Goal: Task Accomplishment & Management: Complete application form

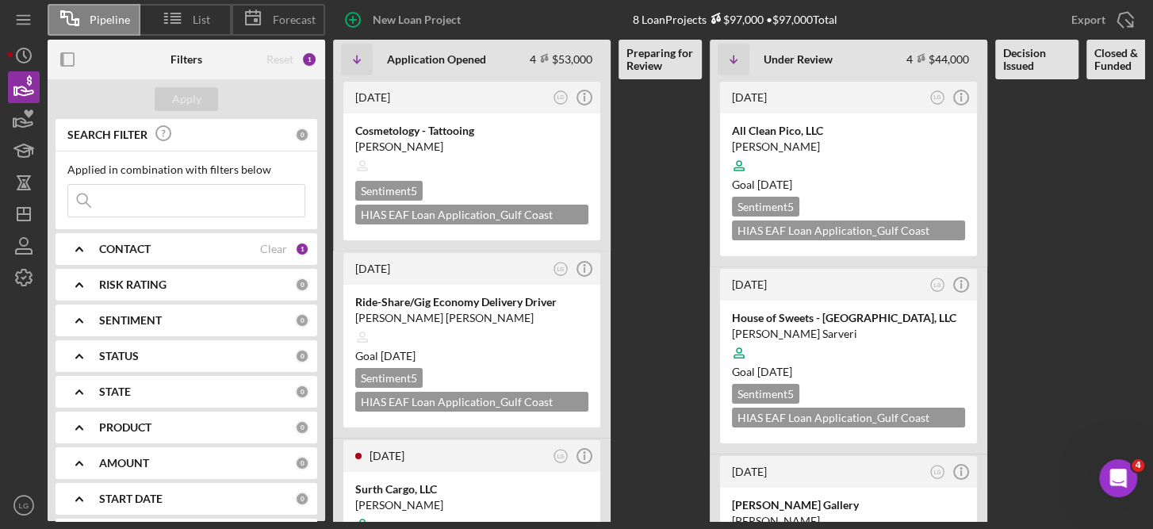
click at [1142, 181] on Funded at bounding box center [1127, 300] width 83 height 442
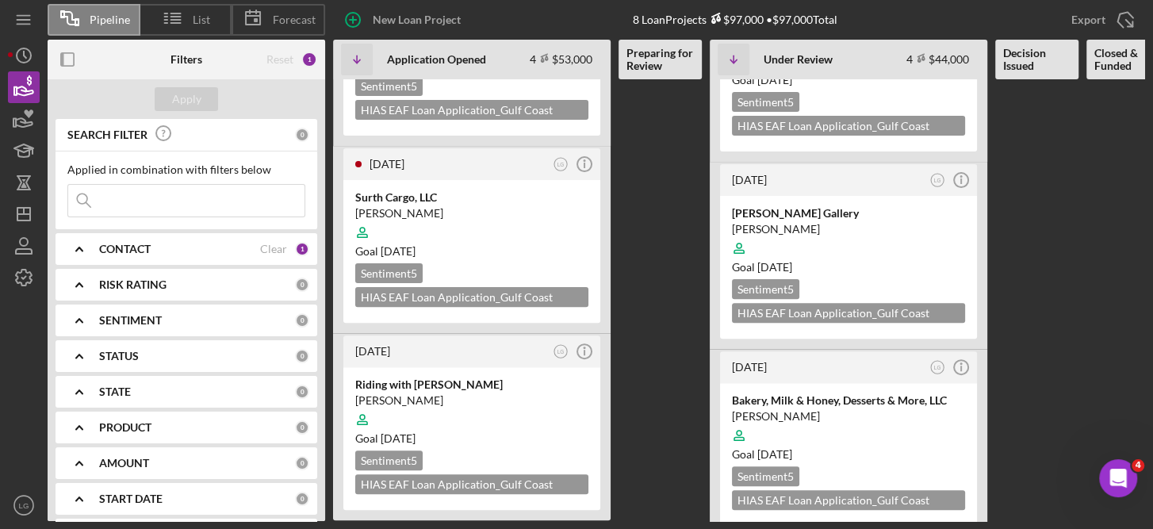
scroll to position [318, 0]
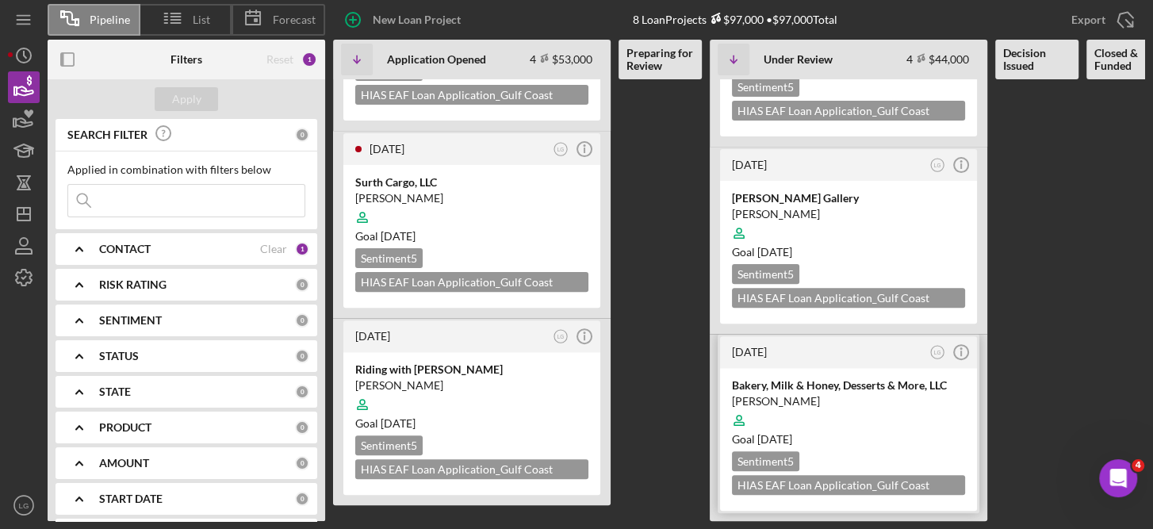
click at [885, 405] on div at bounding box center [848, 420] width 233 height 30
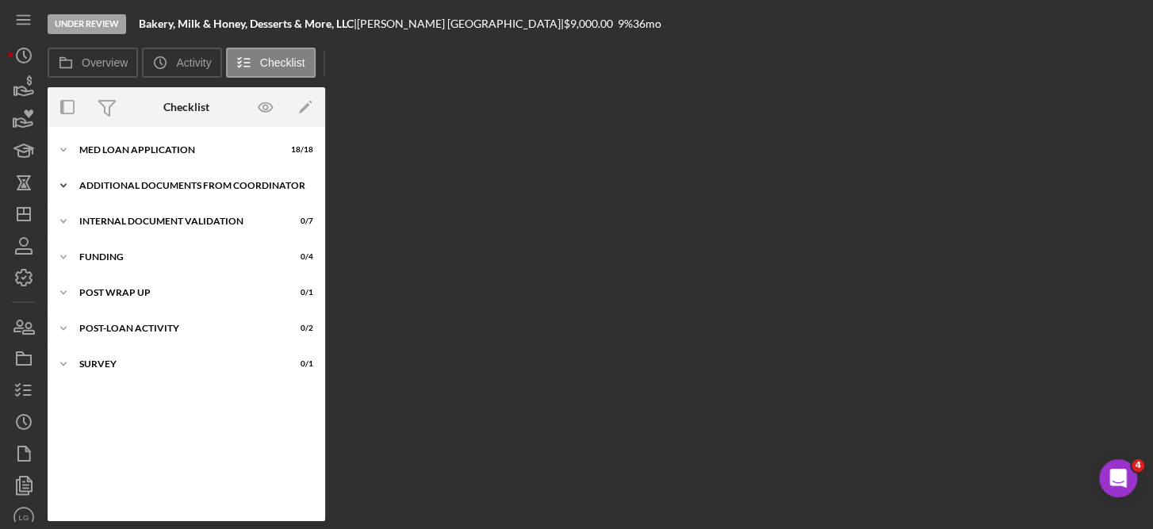
click at [148, 182] on div "Additional Documents from Coordinator" at bounding box center [192, 186] width 226 height 10
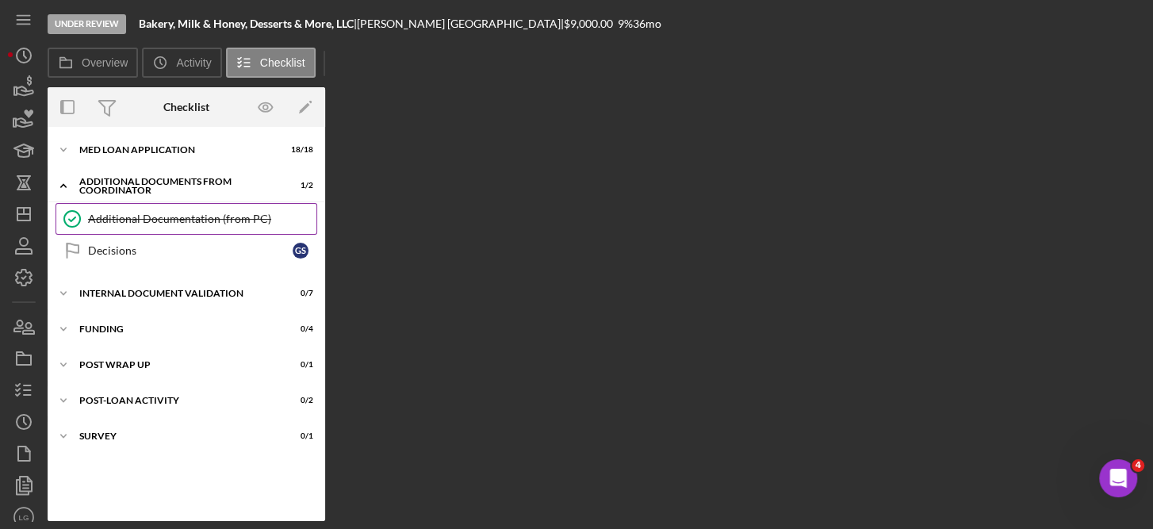
click at [211, 214] on div "Additional Documentation (from PC)" at bounding box center [202, 218] width 228 height 13
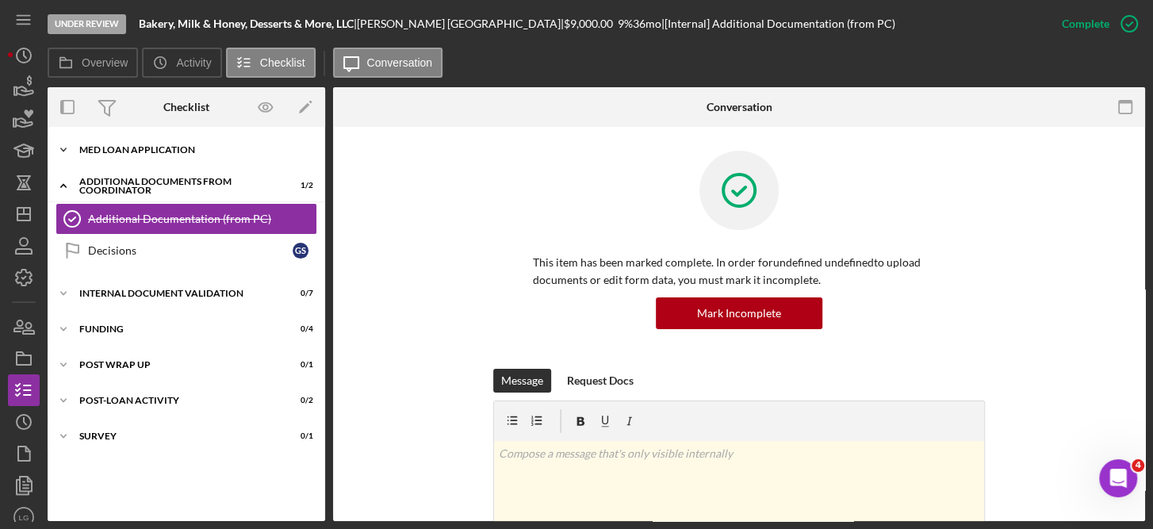
click at [162, 147] on div "MED Loan Application" at bounding box center [192, 150] width 226 height 10
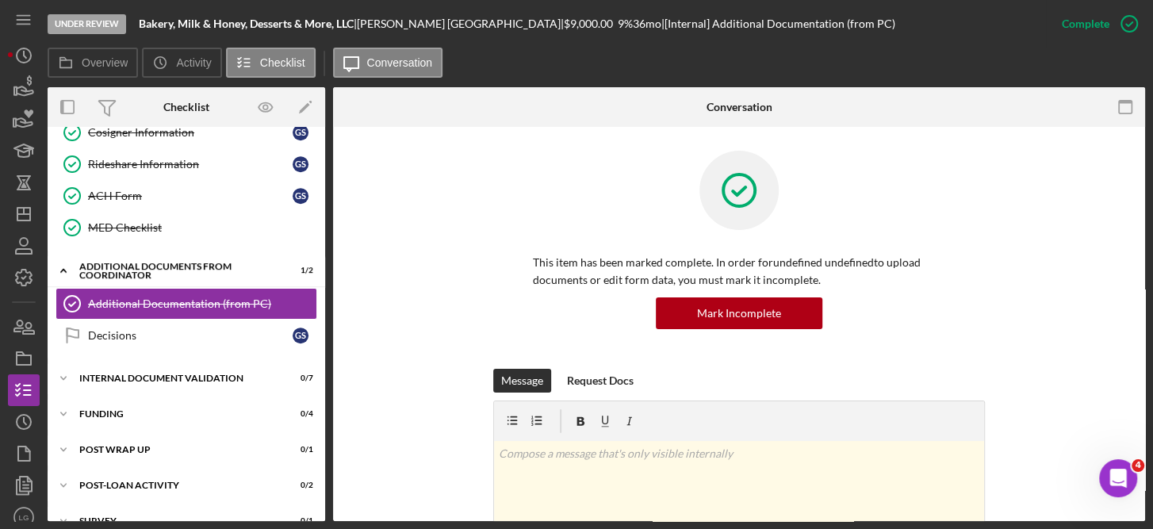
scroll to position [511, 0]
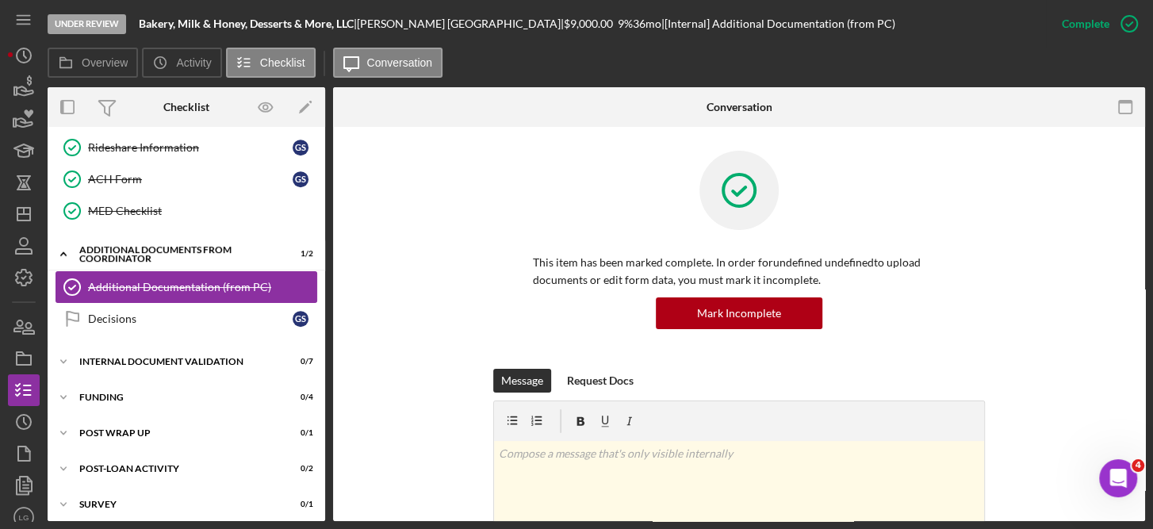
click at [218, 281] on div "Additional Documentation (from PC)" at bounding box center [202, 287] width 228 height 13
click at [193, 281] on div "Additional Documentation (from PC)" at bounding box center [202, 287] width 228 height 13
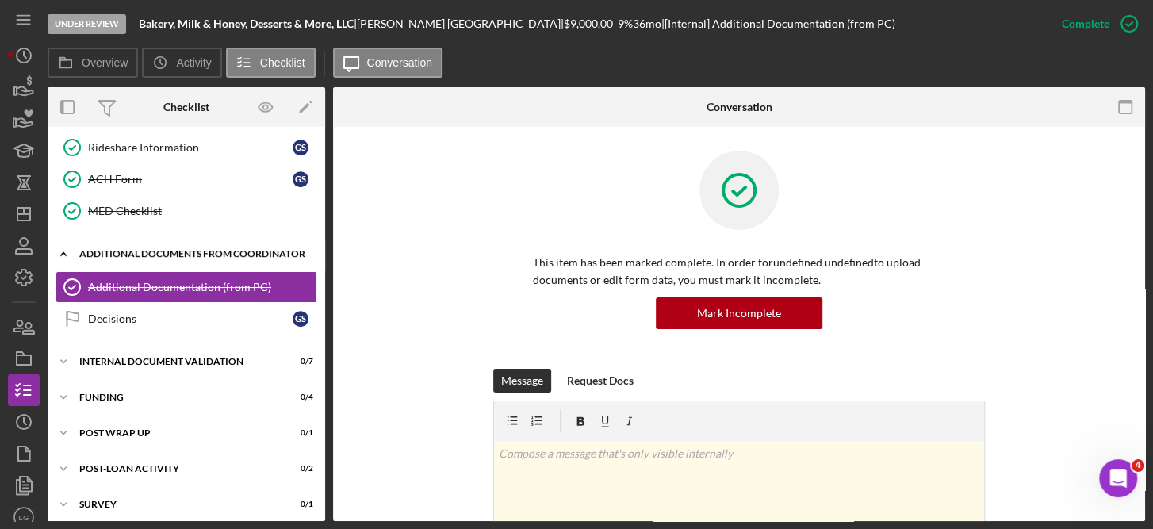
click at [135, 249] on div "Additional Documents from Coordinator" at bounding box center [192, 254] width 226 height 10
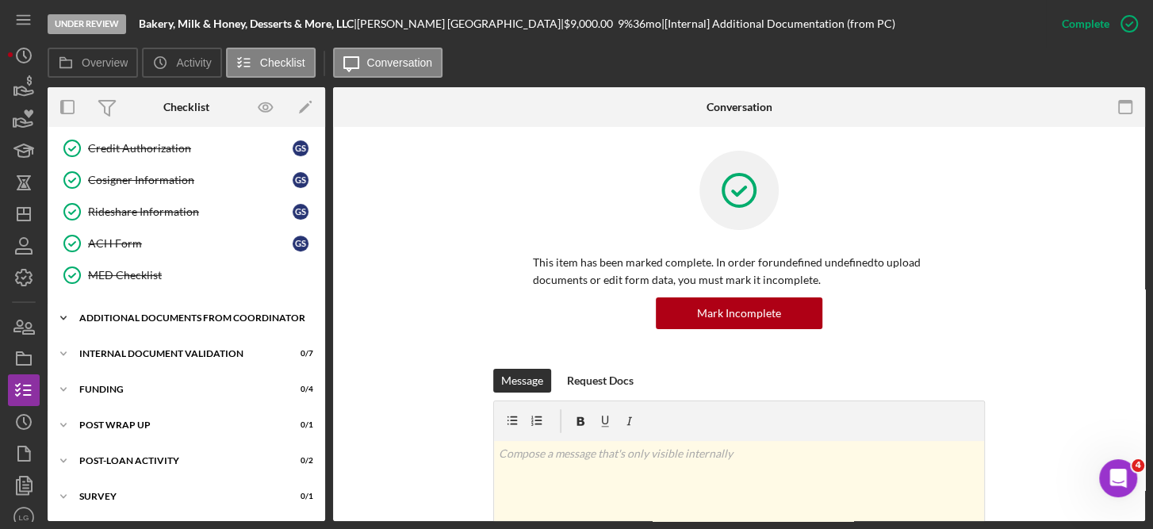
scroll to position [440, 0]
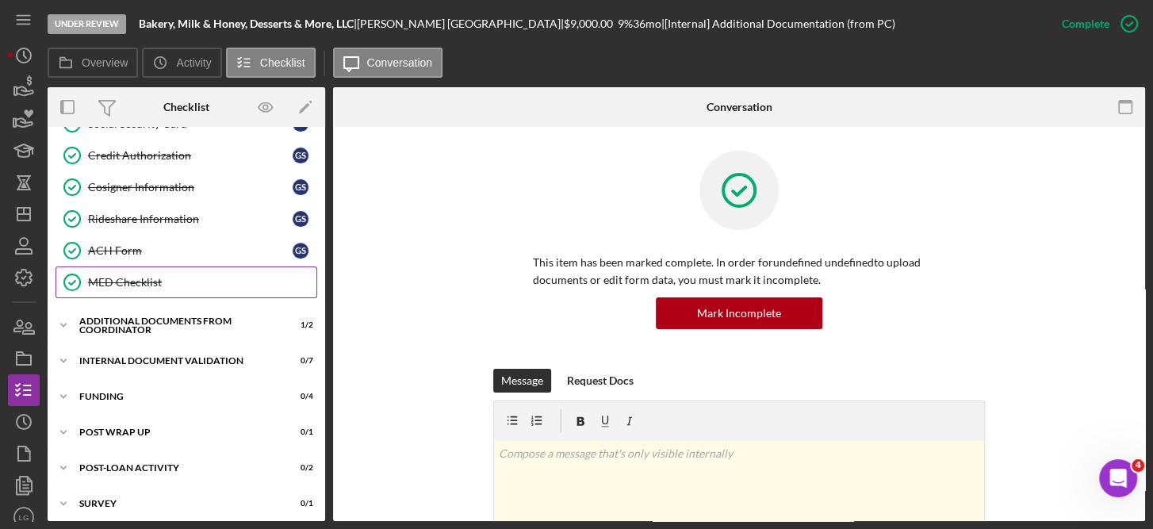
click at [142, 276] on div "MED Checklist" at bounding box center [202, 282] width 228 height 13
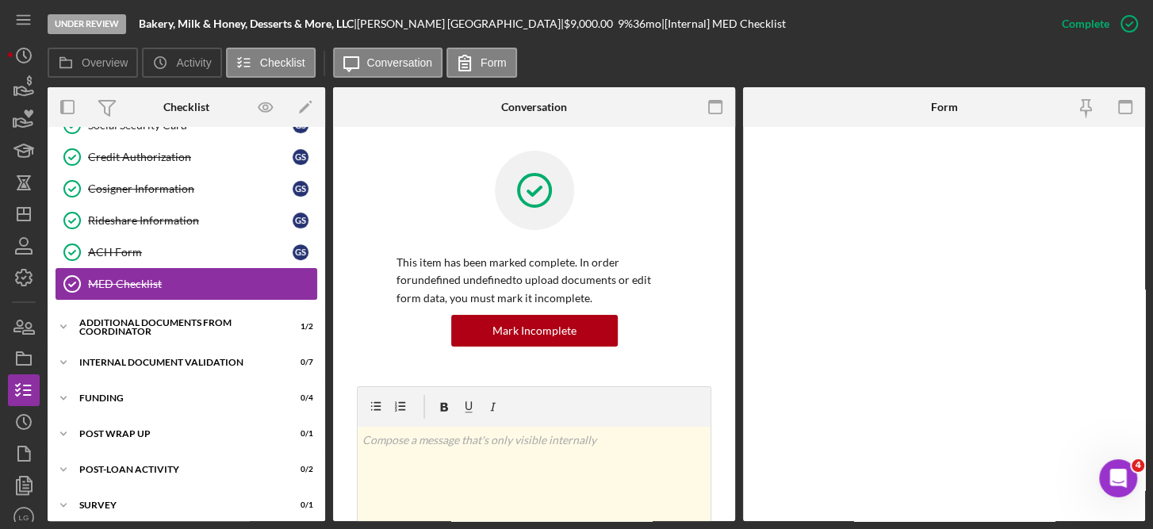
scroll to position [440, 0]
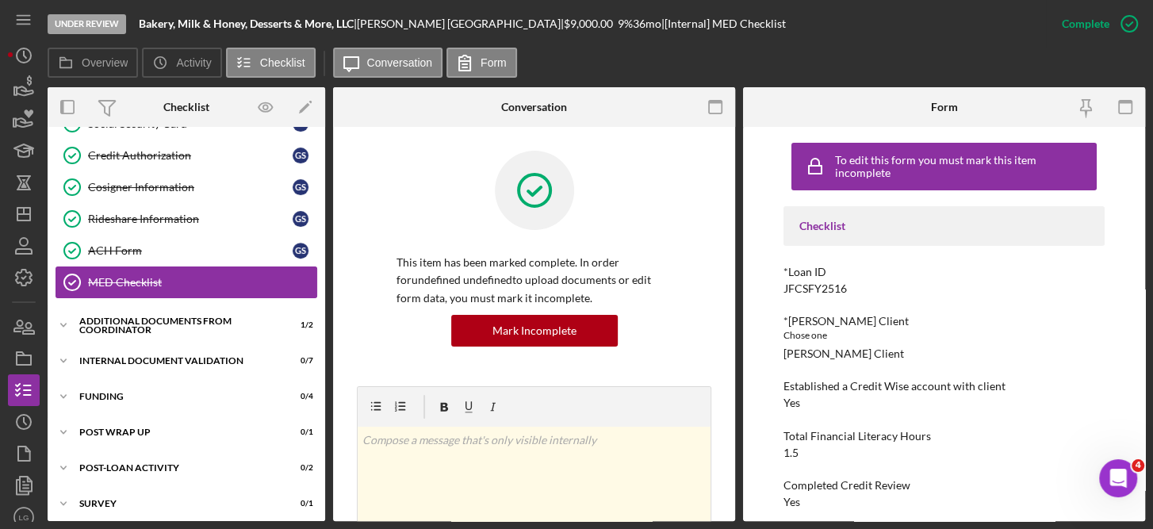
click at [174, 276] on div "MED Checklist" at bounding box center [202, 282] width 228 height 13
click at [140, 276] on div "MED Checklist" at bounding box center [202, 282] width 228 height 13
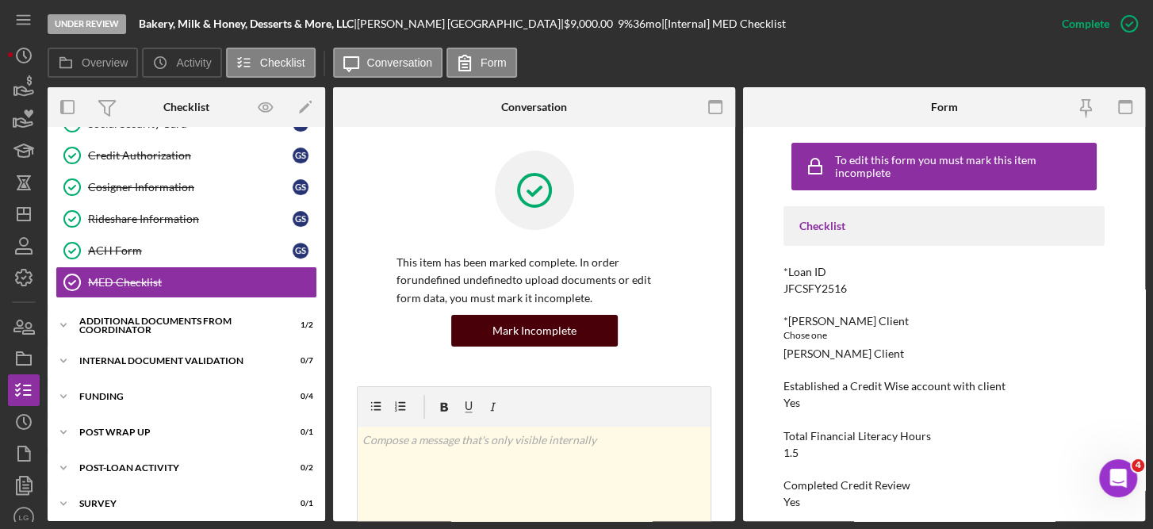
click at [563, 328] on div "Mark Incomplete" at bounding box center [534, 331] width 84 height 32
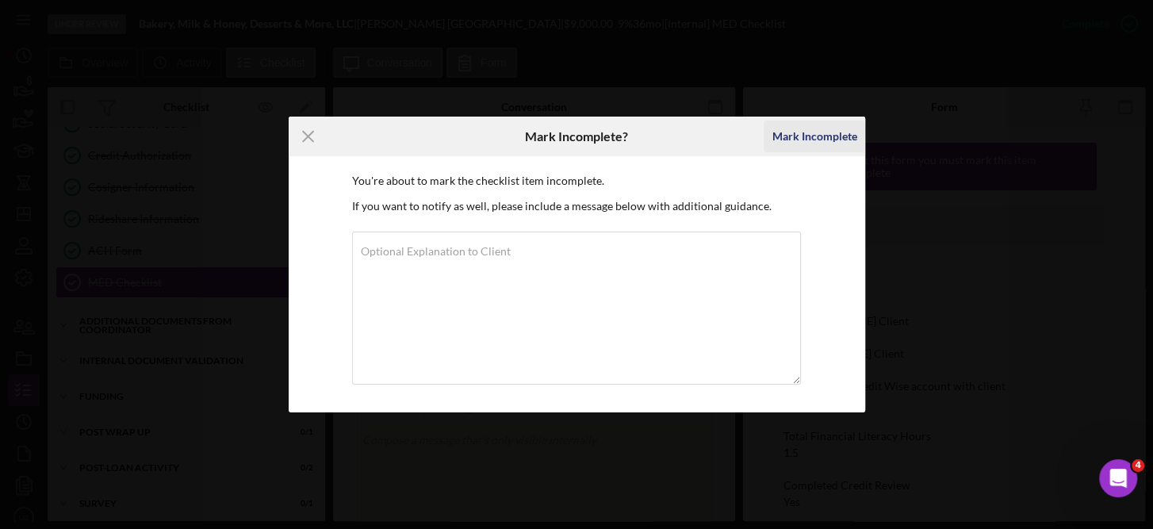
click at [813, 132] on div "Mark Incomplete" at bounding box center [813, 136] width 85 height 32
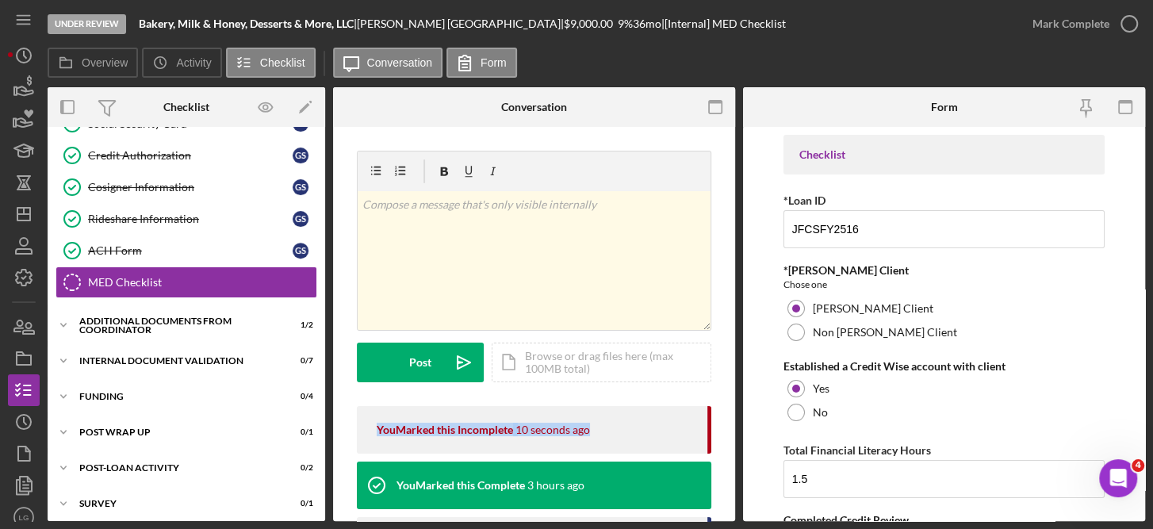
drag, startPoint x: 726, startPoint y: 399, endPoint x: 732, endPoint y: 414, distance: 16.3
click at [732, 414] on div "MED Checklist MED Checklist v Color teal Color pink Remove color Add row above …" at bounding box center [534, 324] width 402 height 394
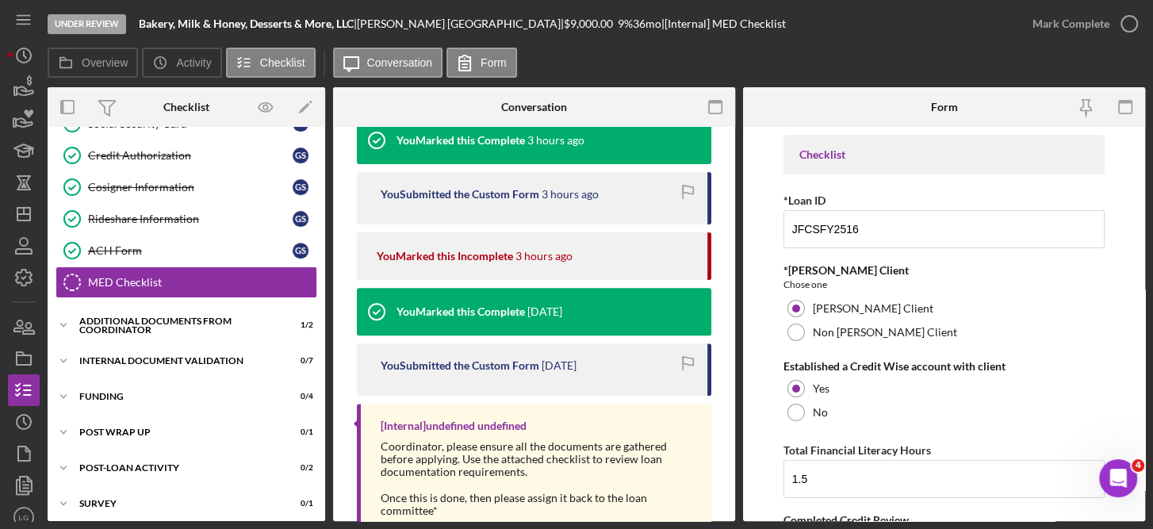
click at [1138, 364] on form "Checklist *Loan ID JFCSFY2516 *ORR Client Chose one ORR Client Non ORR Client E…" at bounding box center [944, 324] width 402 height 394
click at [1145, 385] on div "Under Review Bakery, Milk & Honey, Desserts & More, LLC | Gabriel Segovia | $9,…" at bounding box center [576, 264] width 1153 height 529
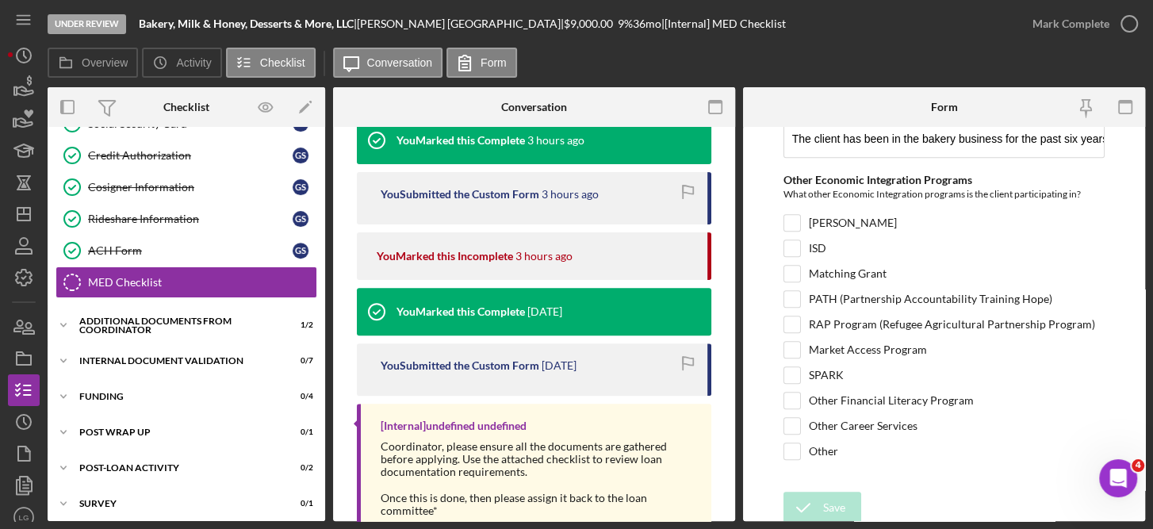
scroll to position [266, 0]
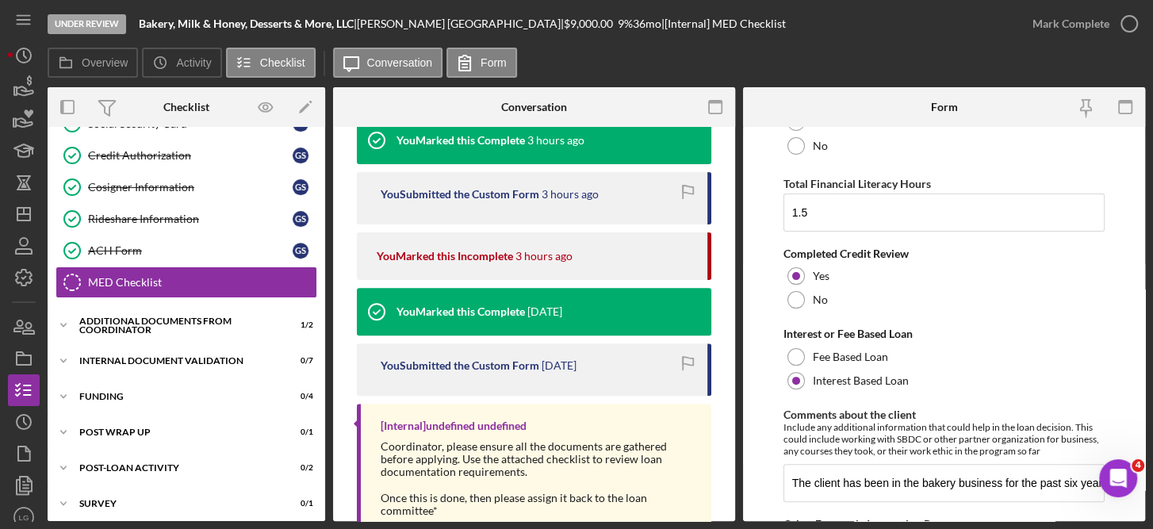
click at [1138, 207] on form "Checklist *Loan ID JFCSFY2516 *ORR Client Chose one ORR Client Non ORR Client E…" at bounding box center [944, 324] width 402 height 394
click at [1139, 174] on form "Checklist *Loan ID JFCSFY2516 *ORR Client Chose one ORR Client Non ORR Client E…" at bounding box center [944, 324] width 402 height 394
click at [1139, 176] on form "Checklist *Loan ID JFCSFY2516 *ORR Client Chose one ORR Client Non ORR Client E…" at bounding box center [944, 324] width 402 height 394
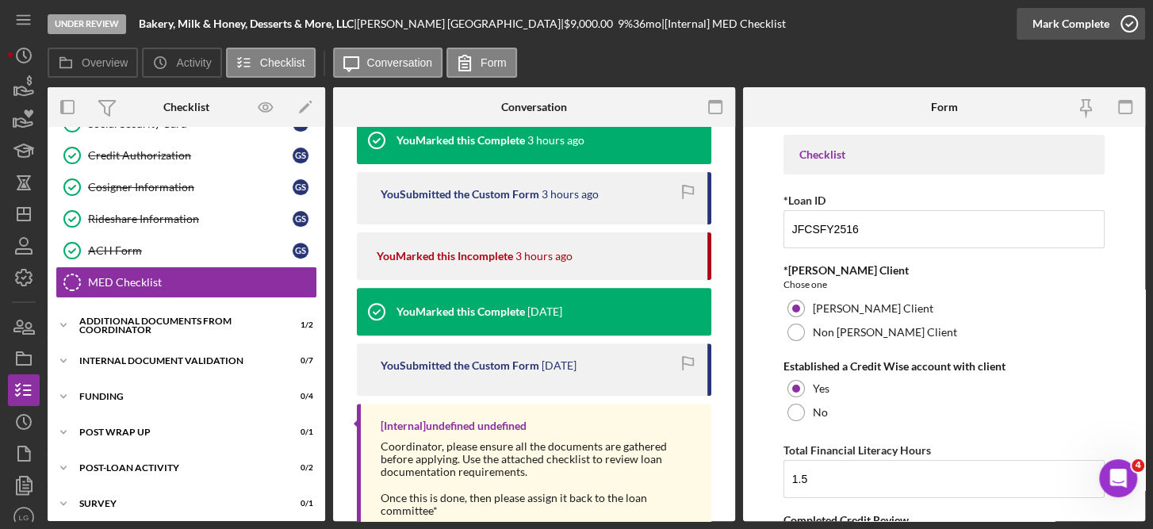
click at [1132, 17] on icon "button" at bounding box center [1129, 24] width 40 height 40
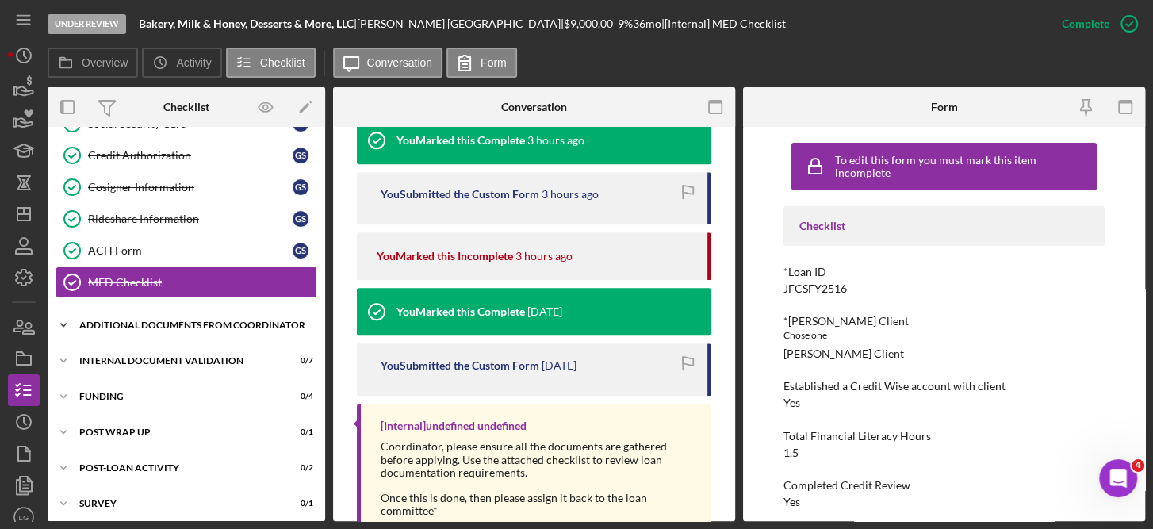
click at [174, 309] on div "Icon/Expander Additional Documents from Coordinator 1 / 2" at bounding box center [186, 325] width 277 height 32
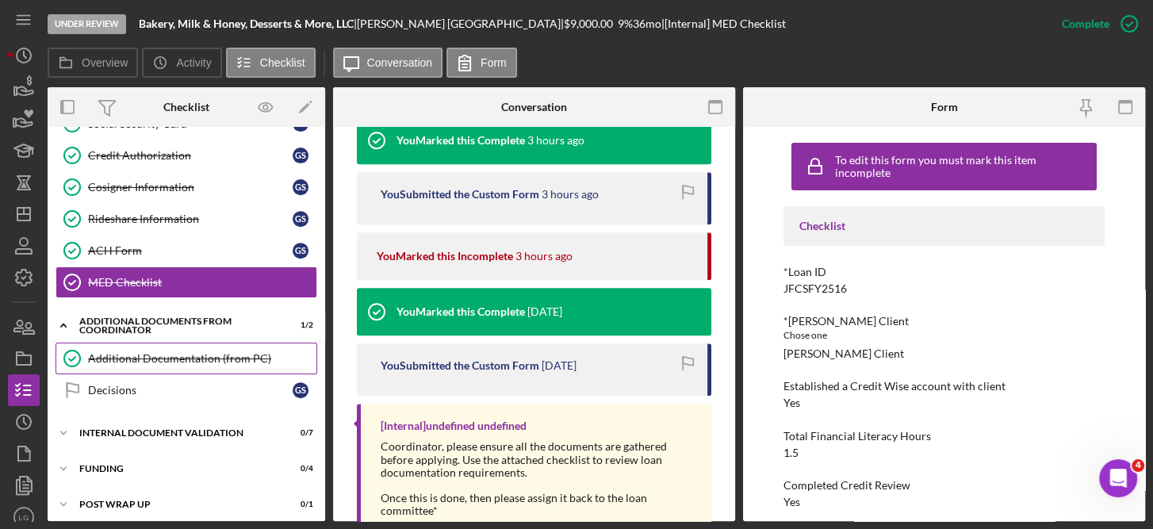
click at [176, 352] on div "Additional Documentation (from PC)" at bounding box center [202, 358] width 228 height 13
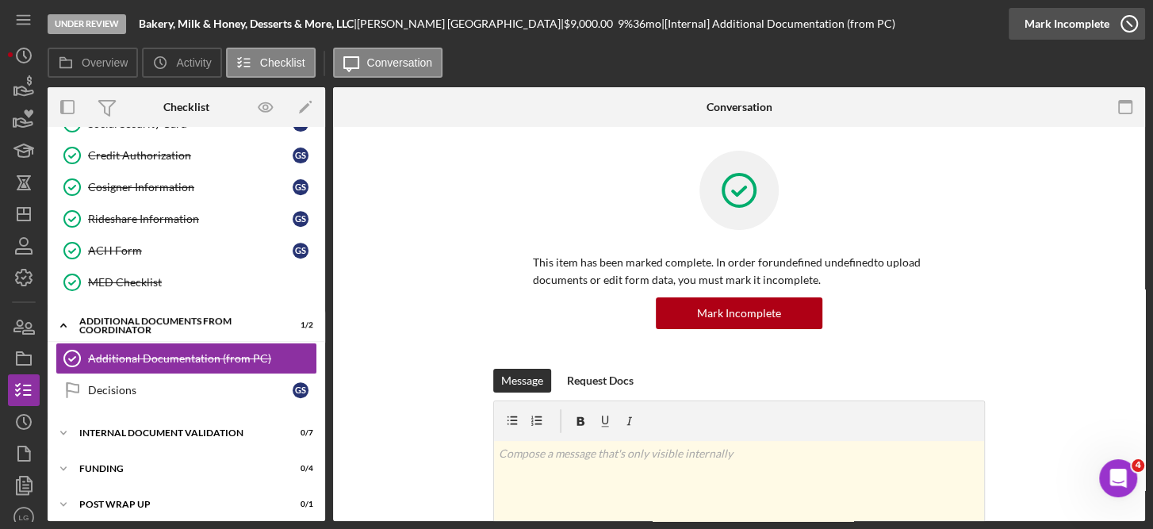
click at [1131, 25] on icon "button" at bounding box center [1129, 24] width 40 height 40
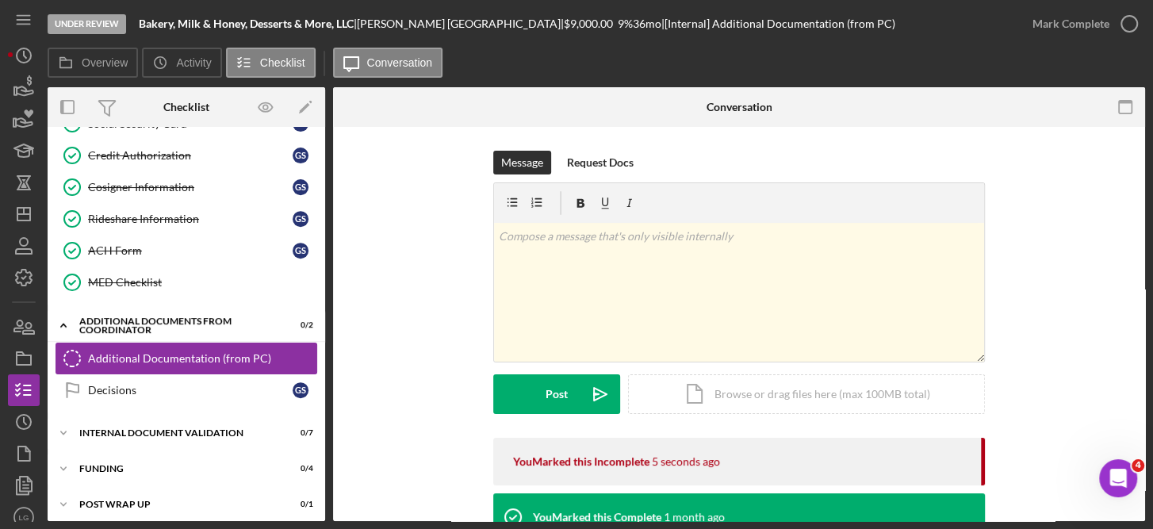
click at [246, 343] on link "Additional Documentation (from PC) Additional Documentation (from PC)" at bounding box center [186, 358] width 262 height 32
drag, startPoint x: 1136, startPoint y: 273, endPoint x: 1122, endPoint y: 127, distance: 146.5
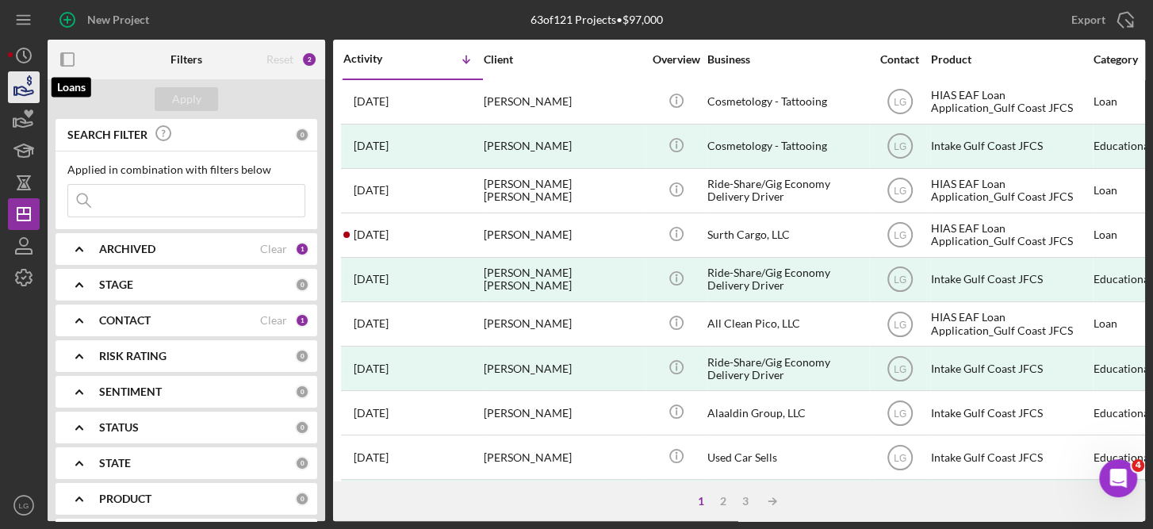
click at [20, 85] on icon "button" at bounding box center [24, 87] width 40 height 40
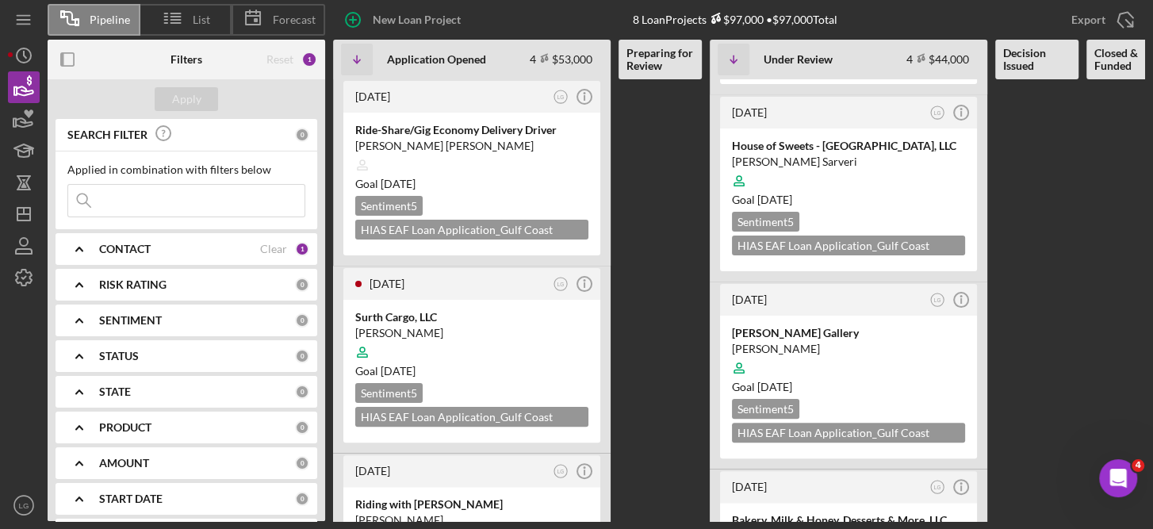
scroll to position [318, 0]
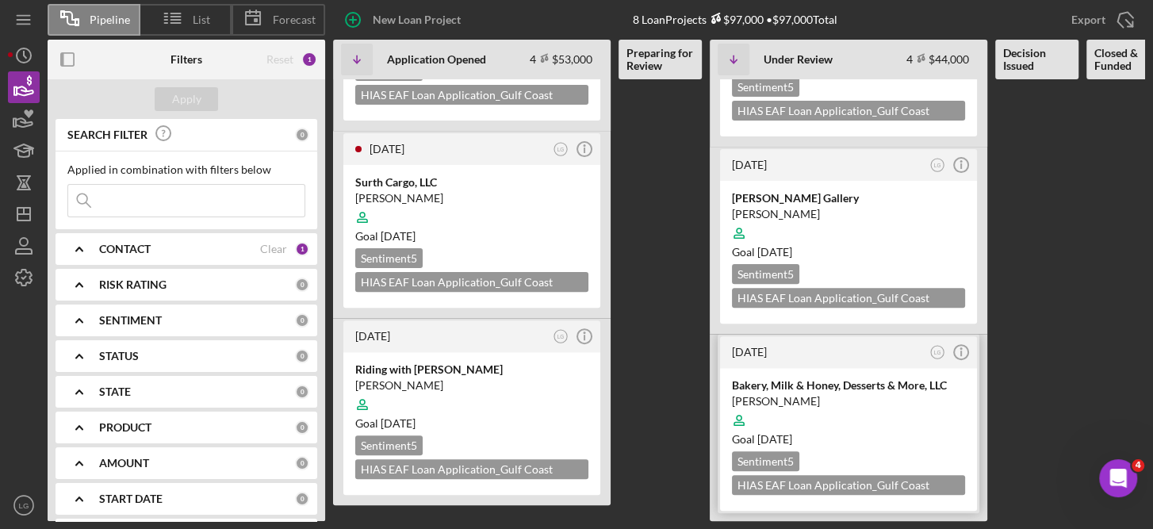
click at [912, 413] on div at bounding box center [848, 420] width 233 height 30
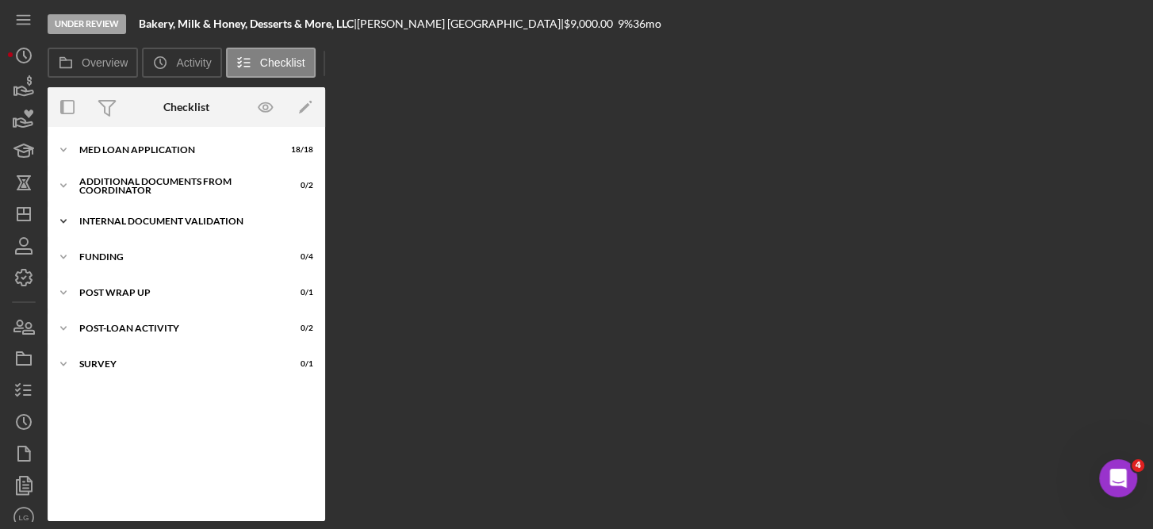
click at [211, 219] on div "Internal Document Validation" at bounding box center [192, 221] width 226 height 10
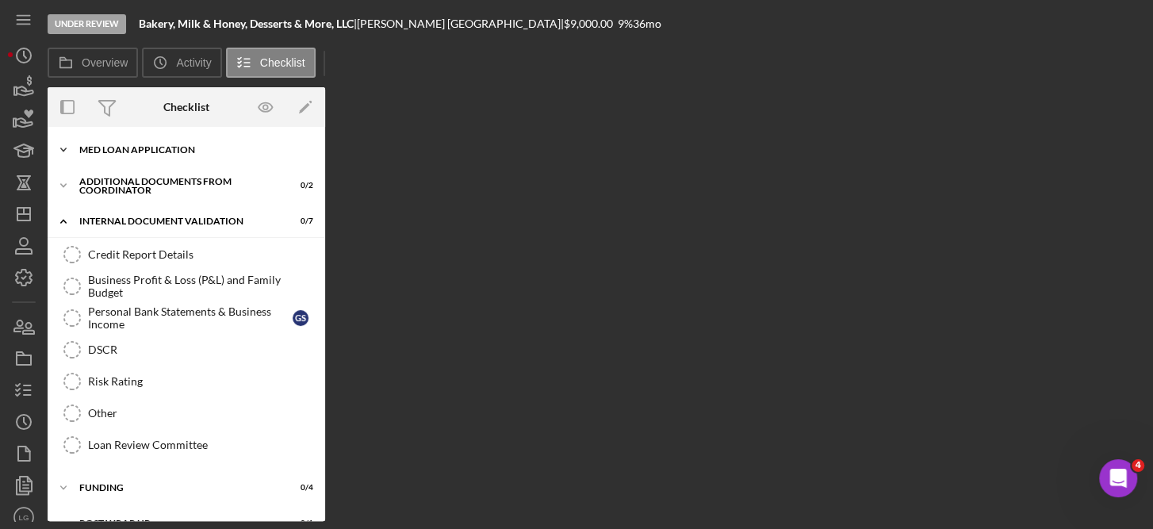
click at [141, 148] on div "MED Loan Application" at bounding box center [192, 150] width 226 height 10
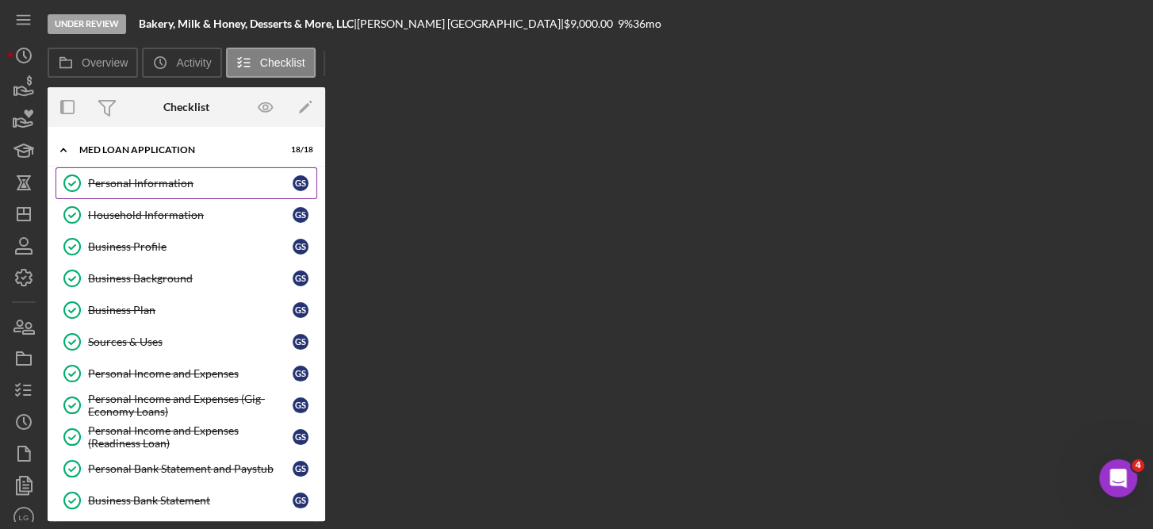
click at [175, 181] on div "Personal Information" at bounding box center [190, 183] width 205 height 13
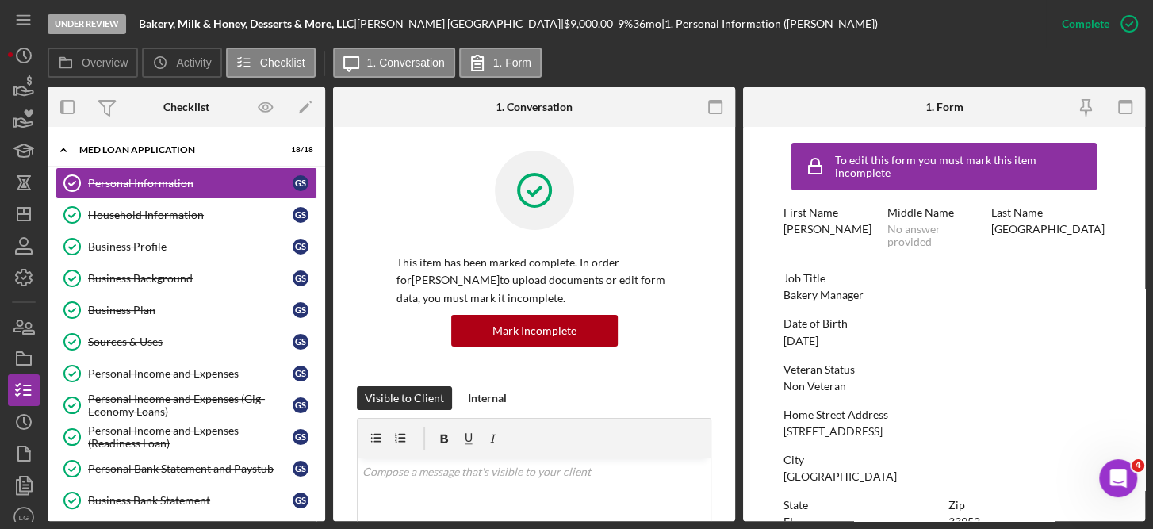
click at [319, 339] on div "Personal Information Personal Information G S Household Information Household I…" at bounding box center [186, 456] width 277 height 579
click at [319, 285] on div "Personal Information Personal Information G S Household Information Household I…" at bounding box center [186, 456] width 277 height 579
click at [319, 299] on div "Personal Information Personal Information G S Household Information Household I…" at bounding box center [186, 456] width 277 height 579
click at [319, 493] on div "Personal Information Personal Information G S Household Information Household I…" at bounding box center [186, 456] width 277 height 579
click at [22, 150] on icon "button" at bounding box center [24, 151] width 40 height 40
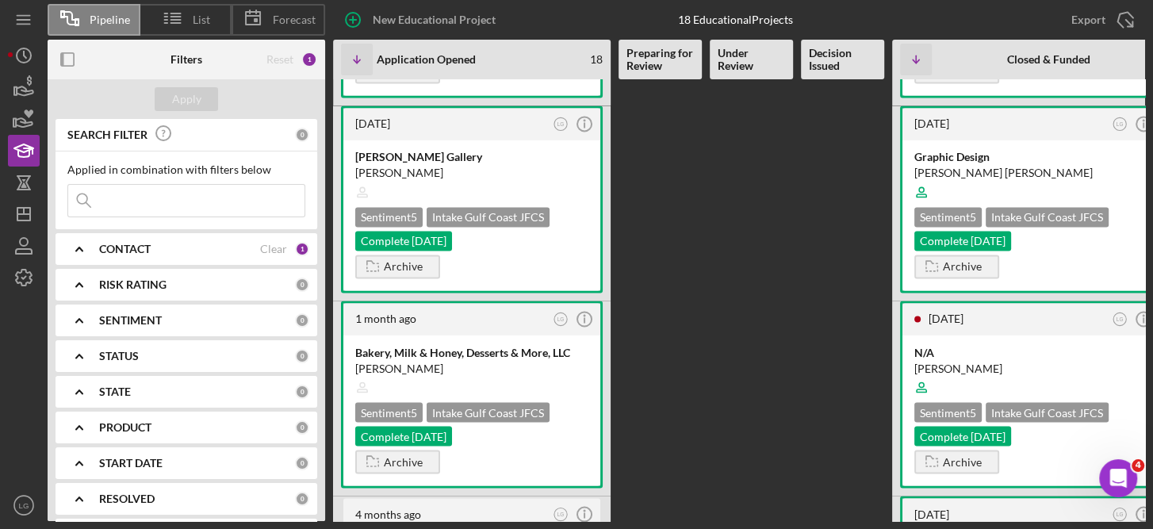
scroll to position [1755, 0]
click at [547, 401] on div "Intake Gulf Coast JFCS" at bounding box center [487, 411] width 123 height 20
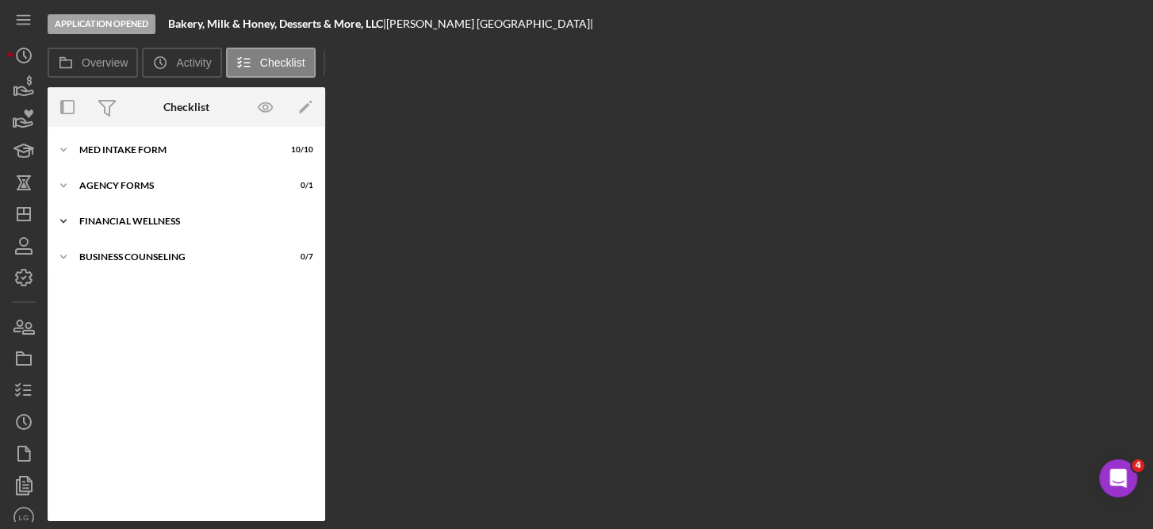
click at [145, 219] on div "Financial Wellness" at bounding box center [192, 221] width 226 height 10
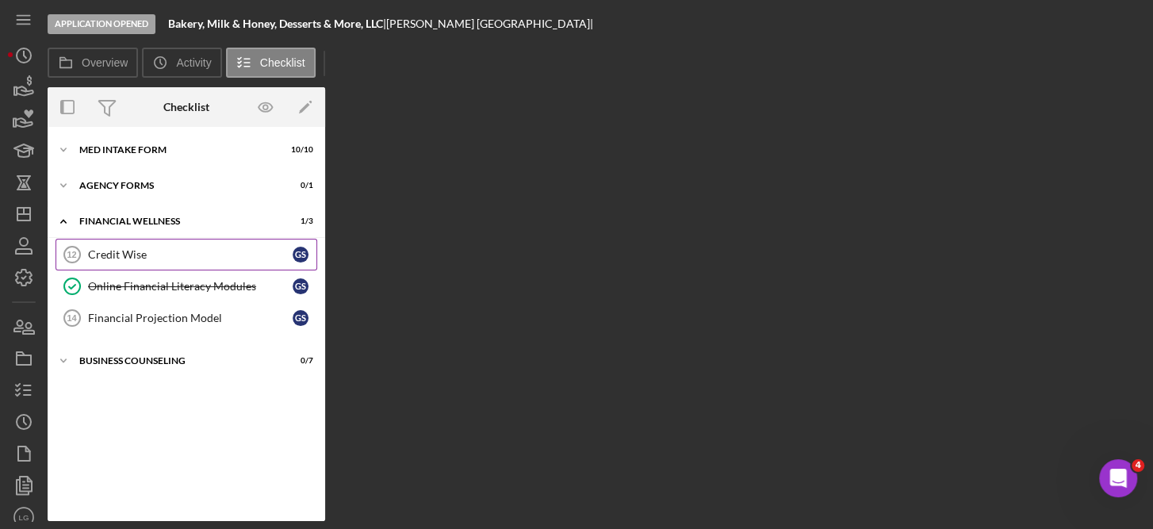
click at [120, 256] on div "Credit Wise" at bounding box center [190, 254] width 205 height 13
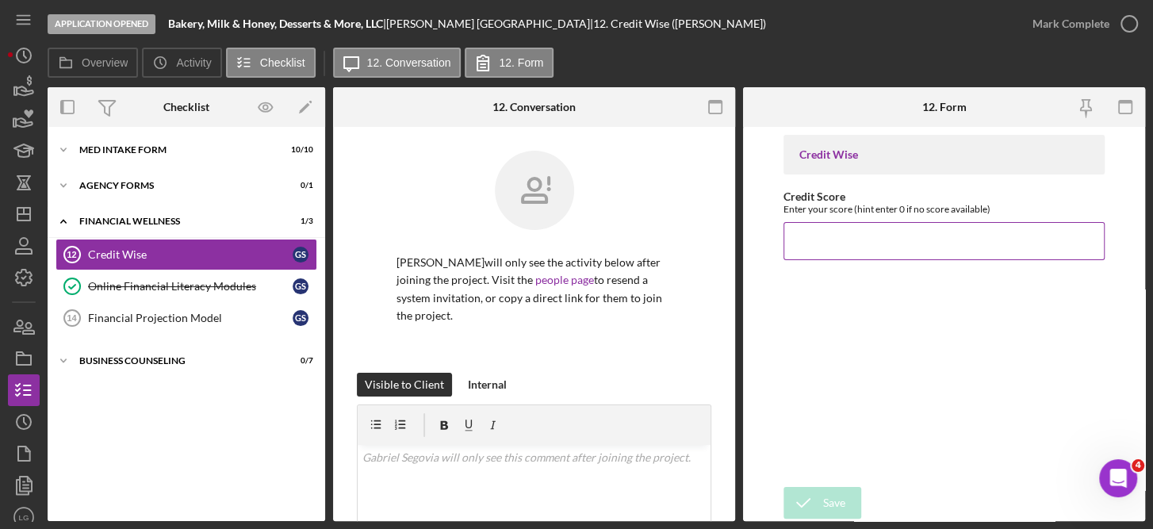
click at [842, 235] on input "Credit Score" at bounding box center [944, 241] width 322 height 38
type input "701"
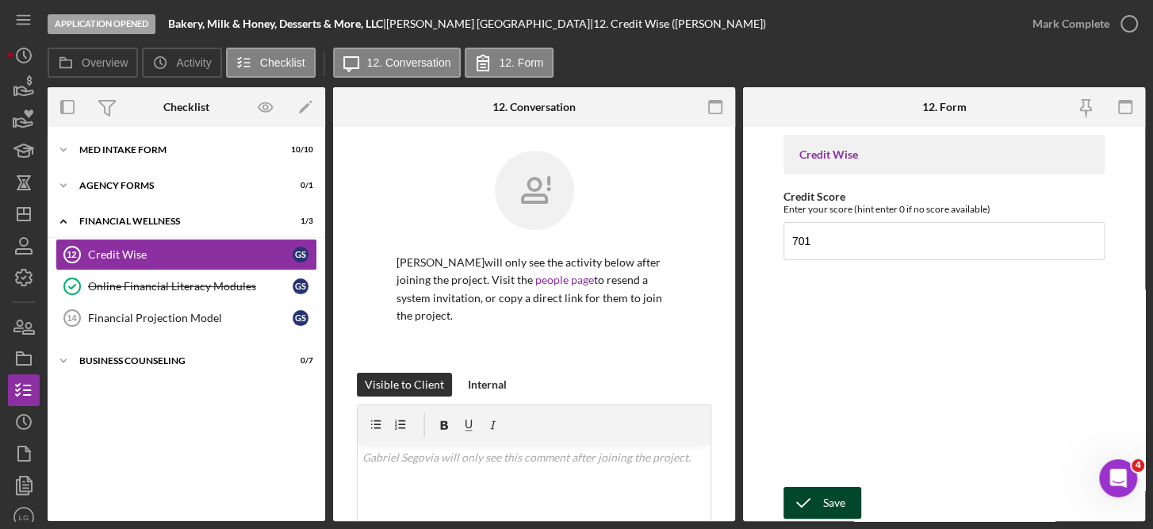
click at [836, 500] on div "Save" at bounding box center [834, 503] width 22 height 32
click at [178, 255] on div "Credit Wise" at bounding box center [190, 254] width 205 height 13
click at [108, 250] on div "Credit Wise" at bounding box center [190, 254] width 205 height 13
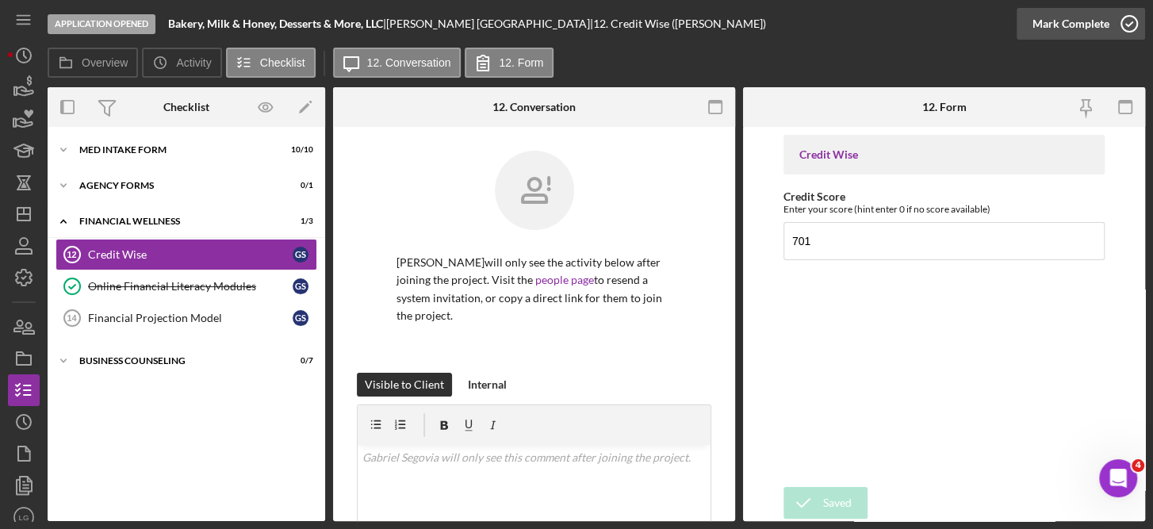
click at [1130, 21] on icon "button" at bounding box center [1129, 24] width 40 height 40
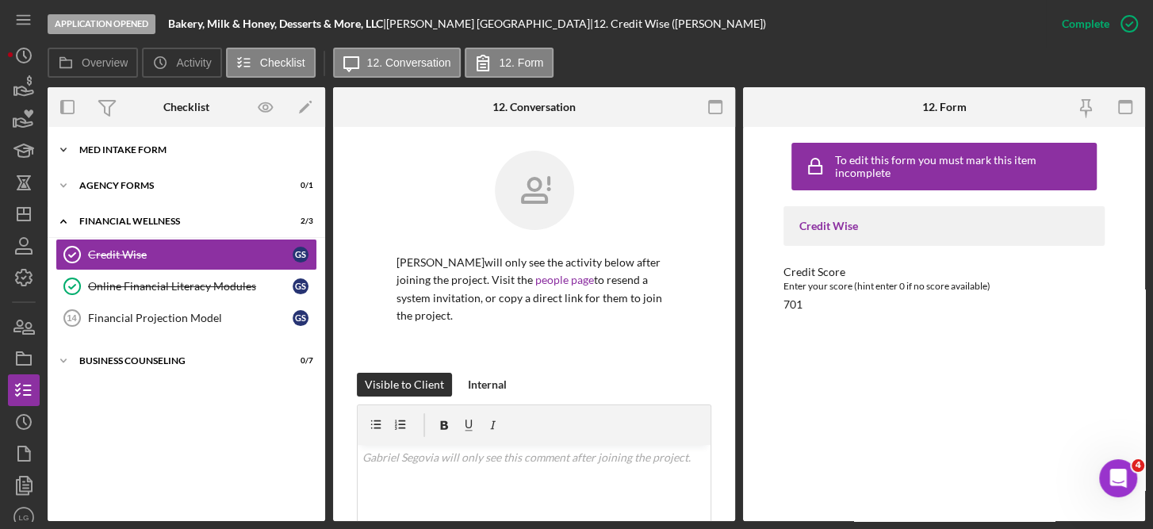
click at [126, 147] on div "MED Intake Form" at bounding box center [192, 150] width 226 height 10
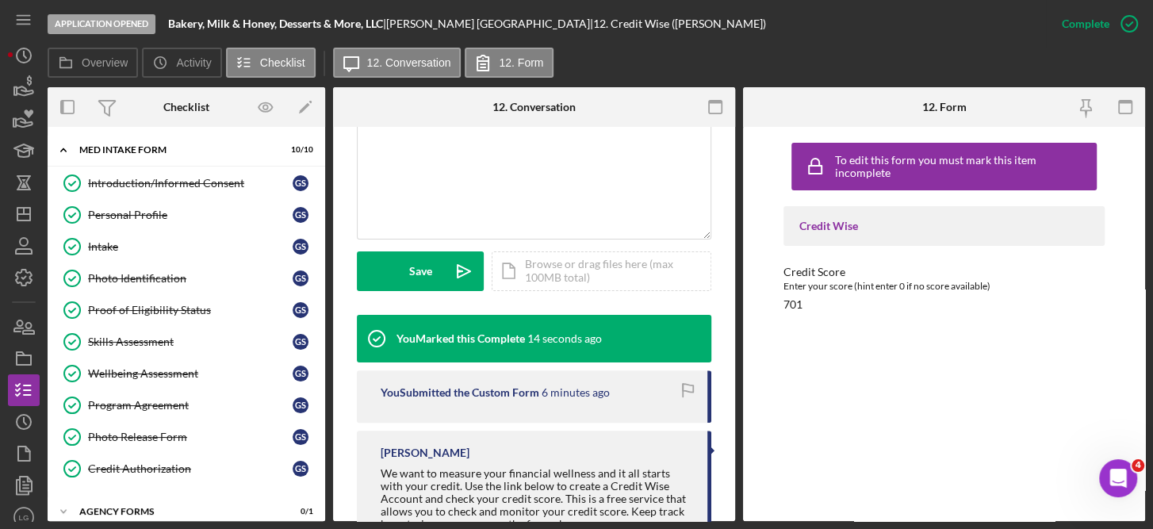
click at [319, 466] on div "Introduction/Informed Consent Introduction/Informed Consent G S Personal Profil…" at bounding box center [186, 329] width 277 height 325
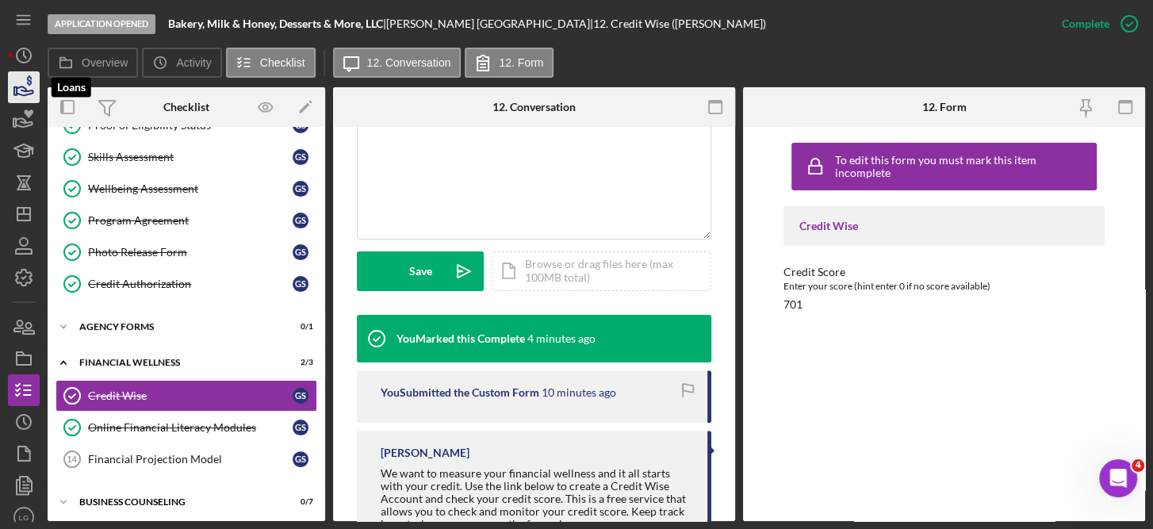
click at [21, 82] on icon "button" at bounding box center [24, 87] width 40 height 40
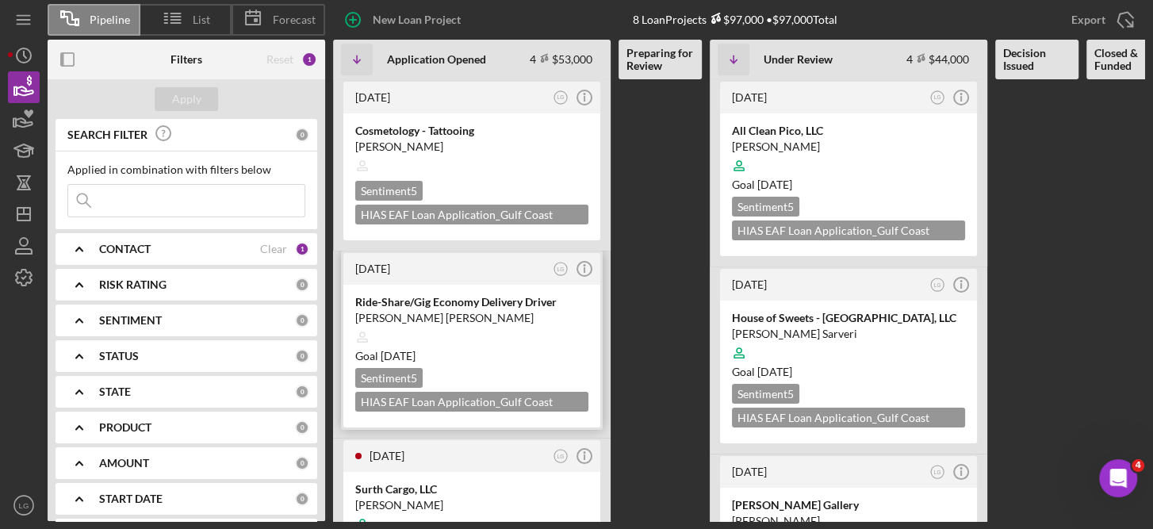
scroll to position [318, 0]
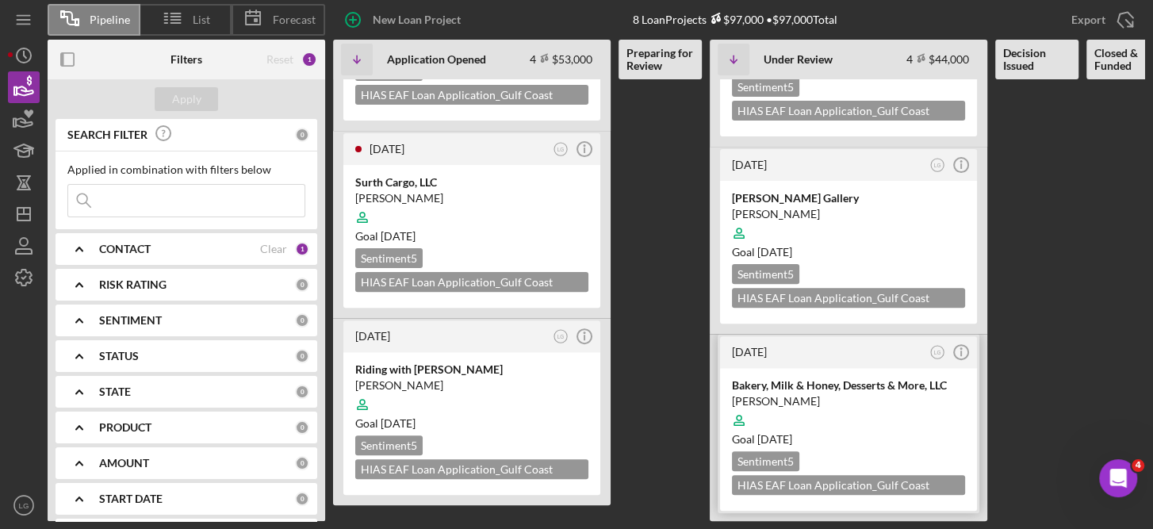
click at [903, 413] on div at bounding box center [848, 420] width 233 height 30
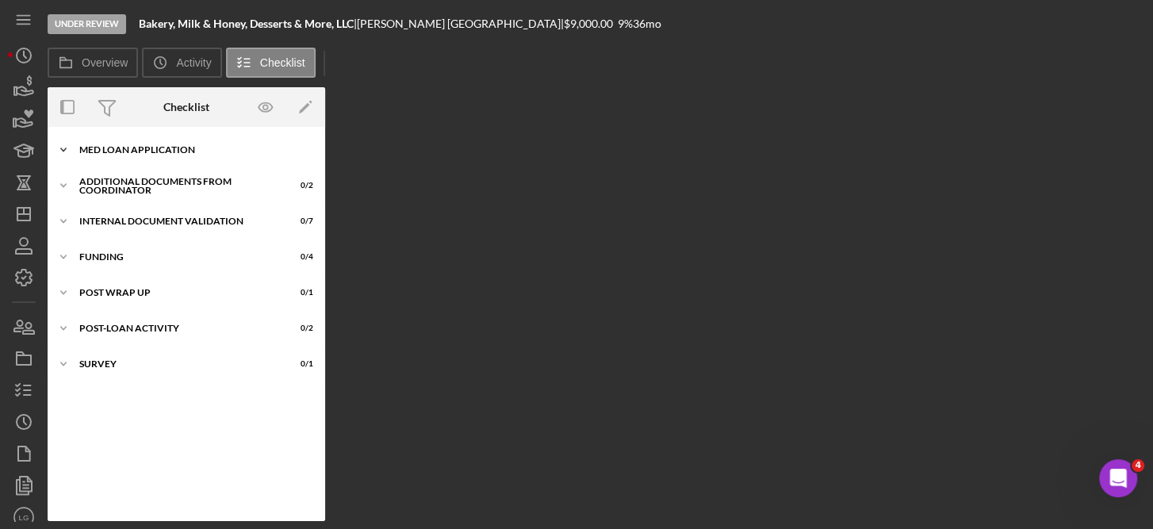
click at [173, 145] on div "MED Loan Application" at bounding box center [192, 150] width 226 height 10
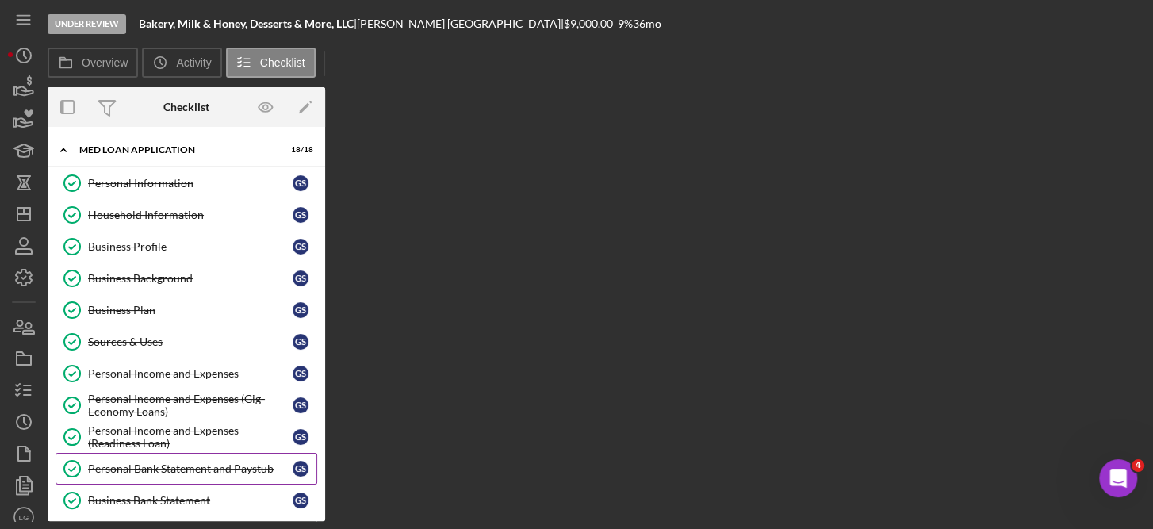
click at [141, 462] on div "Personal Bank Statement and Paystub" at bounding box center [190, 468] width 205 height 13
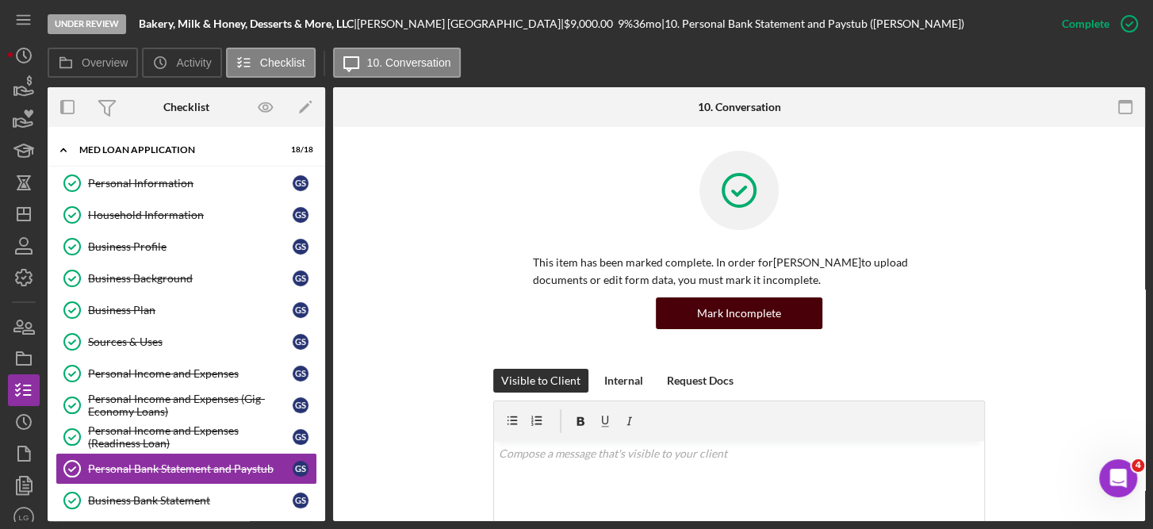
click at [764, 312] on div "Mark Incomplete" at bounding box center [739, 313] width 84 height 32
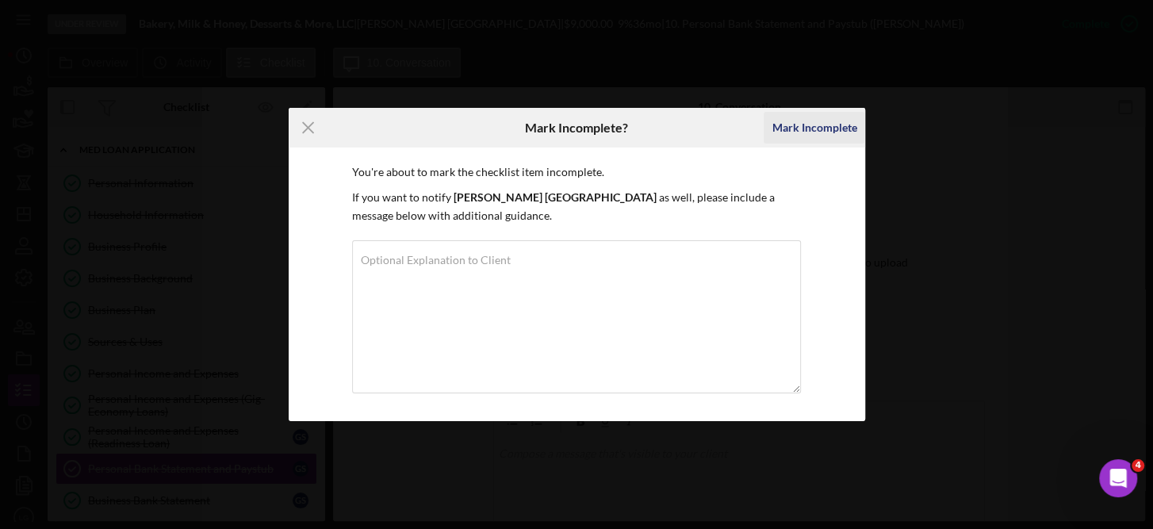
click at [817, 125] on div "Mark Incomplete" at bounding box center [813, 128] width 85 height 32
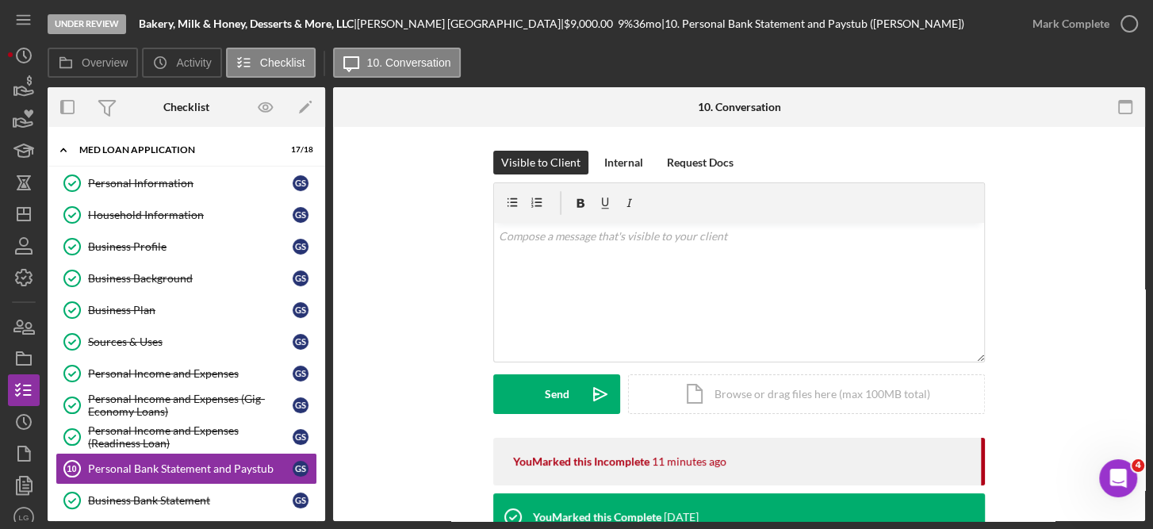
scroll to position [345, 0]
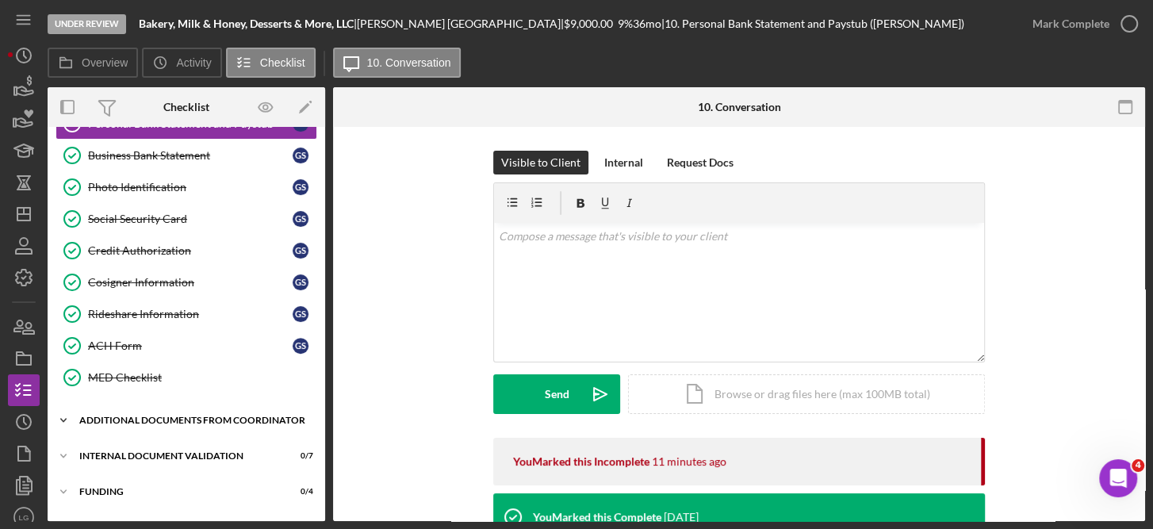
click at [134, 415] on div "Additional Documents from Coordinator" at bounding box center [192, 420] width 226 height 10
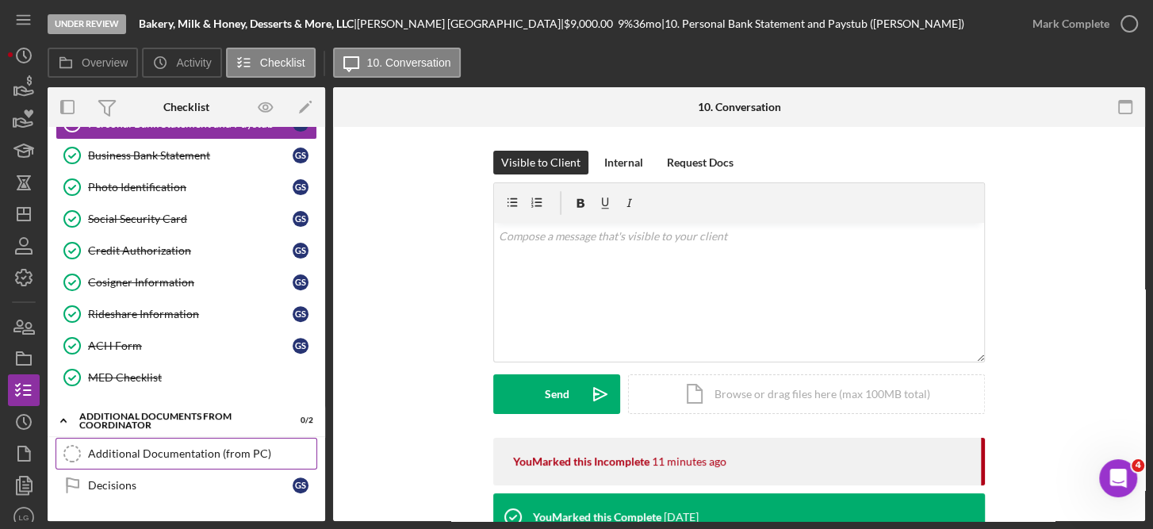
click at [138, 447] on div "Additional Documentation (from PC)" at bounding box center [202, 453] width 228 height 13
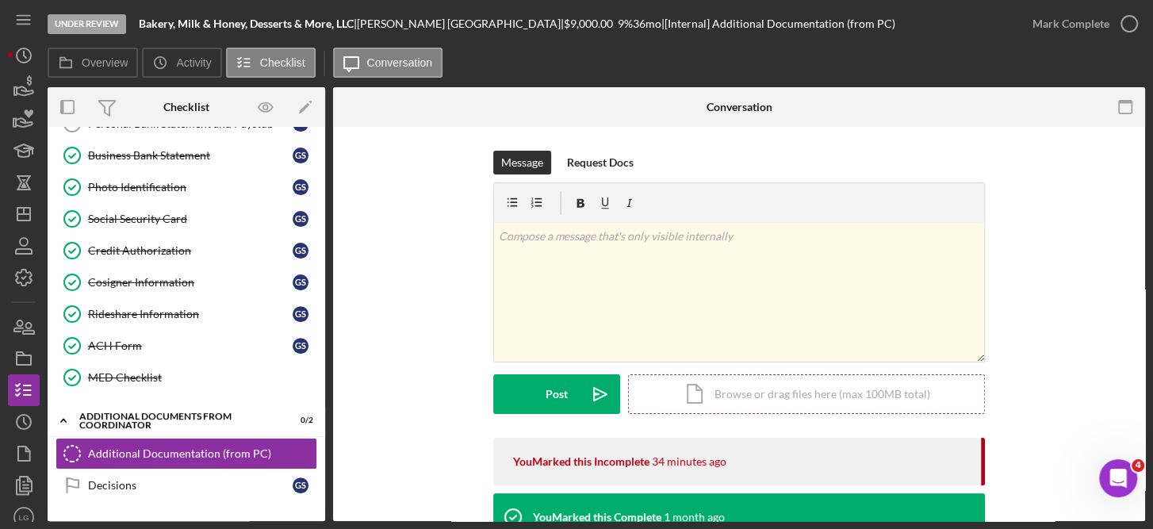
click at [784, 398] on div "Icon/Document Browse or drag files here (max 100MB total) Tap to choose files o…" at bounding box center [806, 394] width 357 height 40
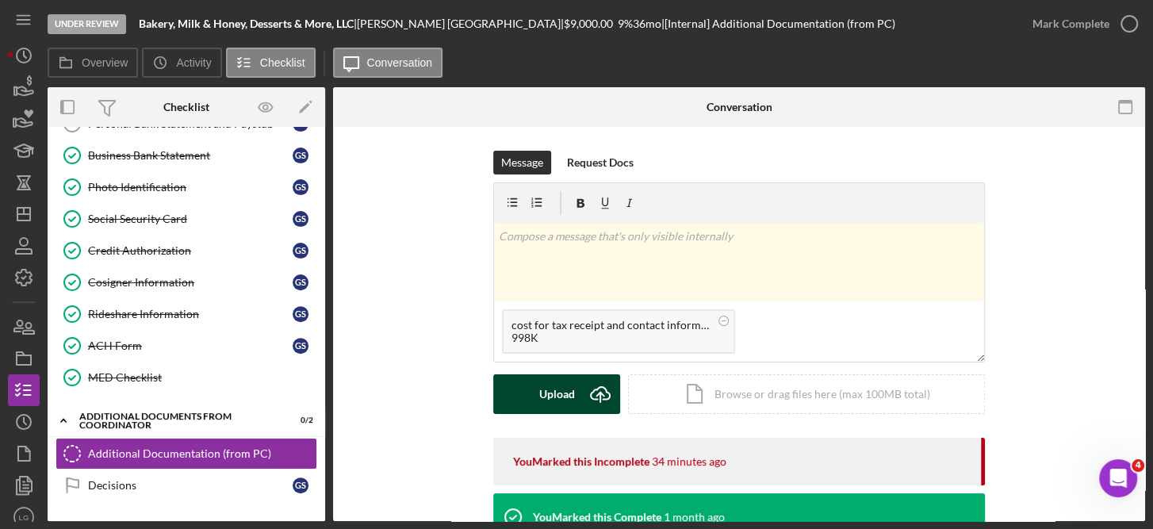
click at [553, 392] on div "Upload" at bounding box center [557, 394] width 36 height 40
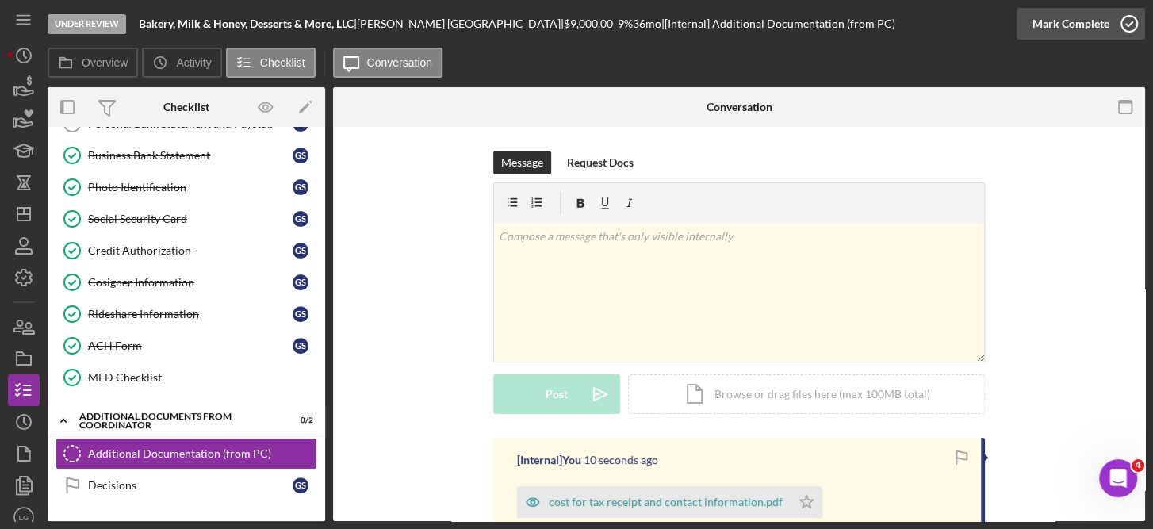
click at [1129, 26] on icon "button" at bounding box center [1129, 24] width 40 height 40
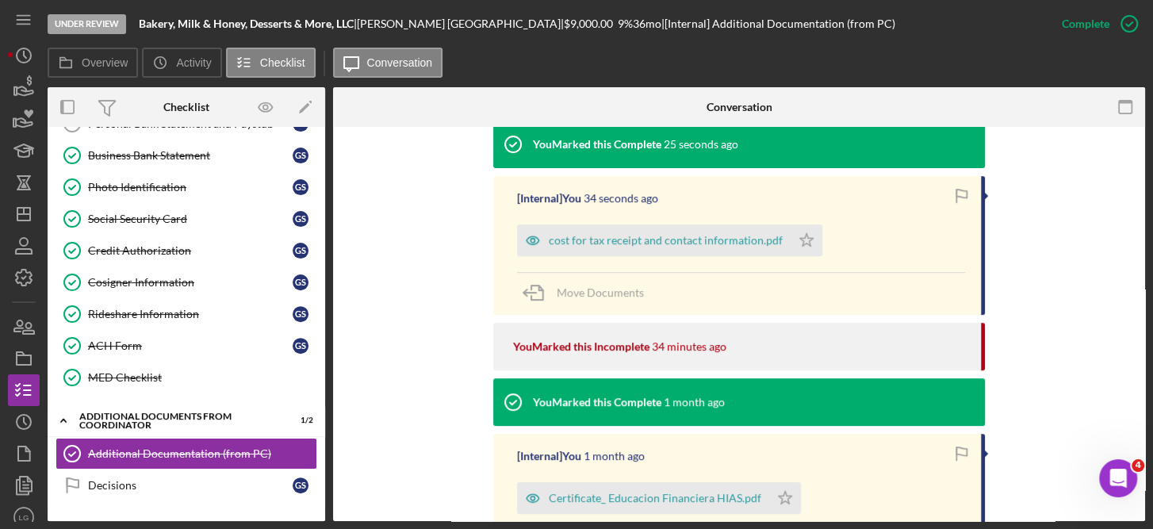
scroll to position [522, 0]
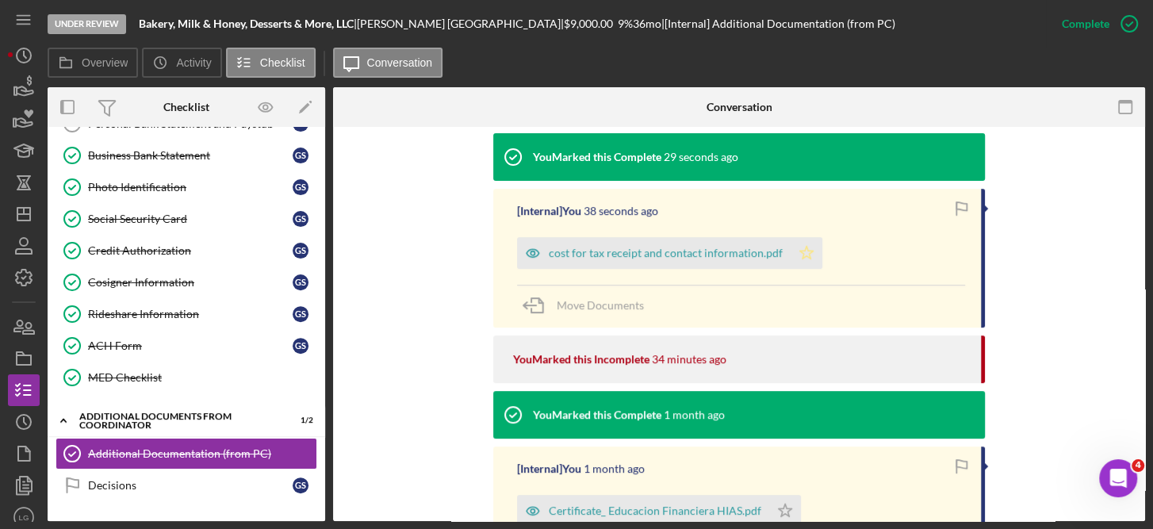
click at [803, 250] on polygon "button" at bounding box center [806, 252] width 13 height 13
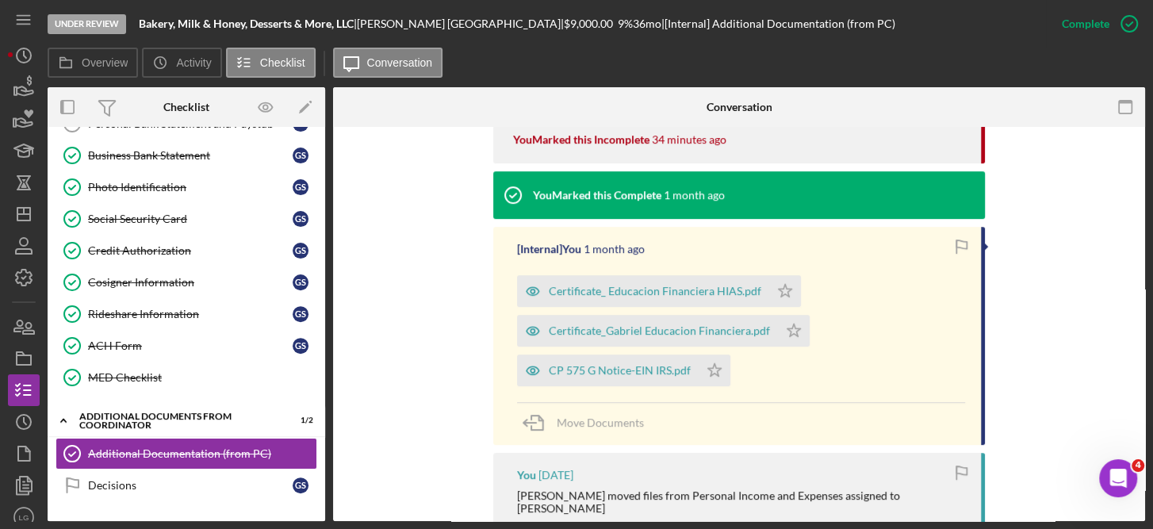
scroll to position [783, 0]
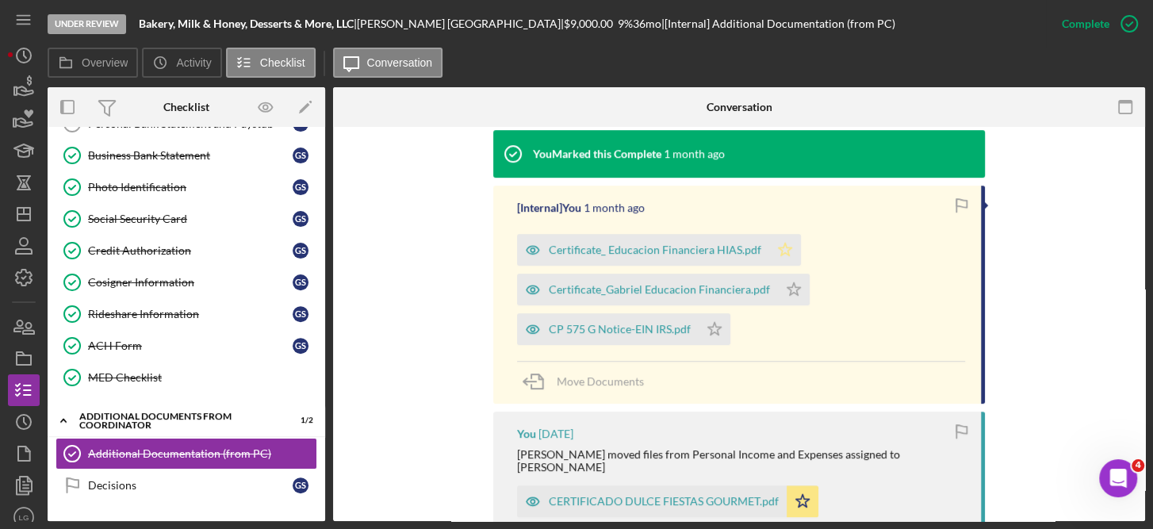
click at [778, 249] on polygon "button" at bounding box center [784, 249] width 13 height 13
click at [787, 290] on polygon "button" at bounding box center [793, 288] width 13 height 13
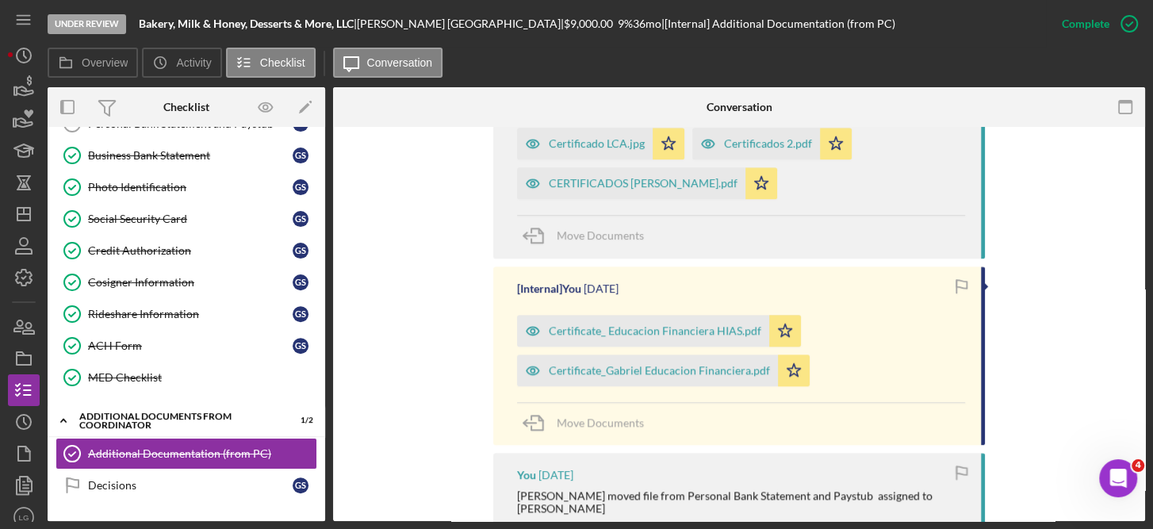
scroll to position [0, 0]
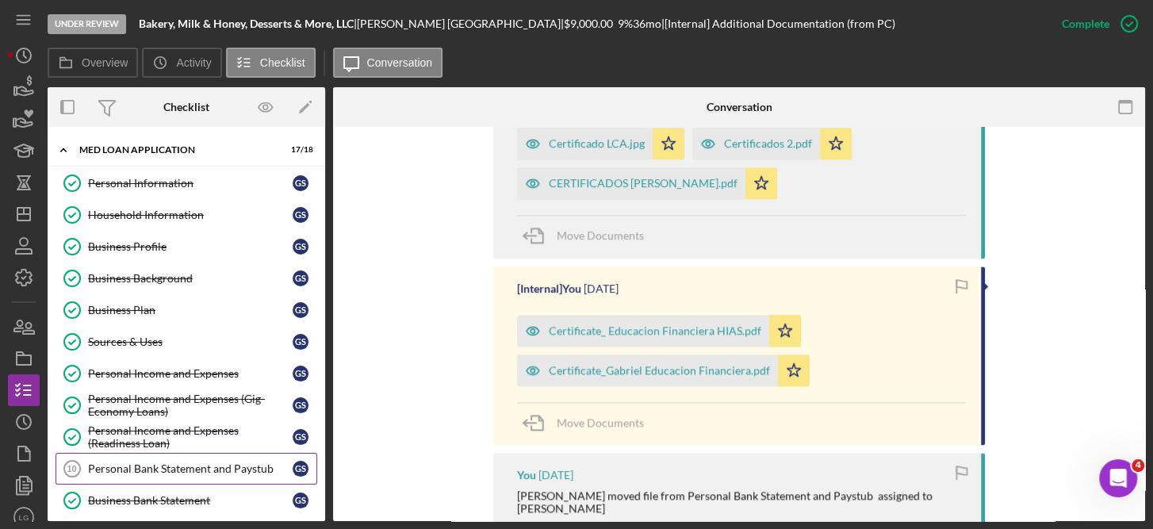
click at [149, 462] on div "Personal Bank Statement and Paystub" at bounding box center [190, 468] width 205 height 13
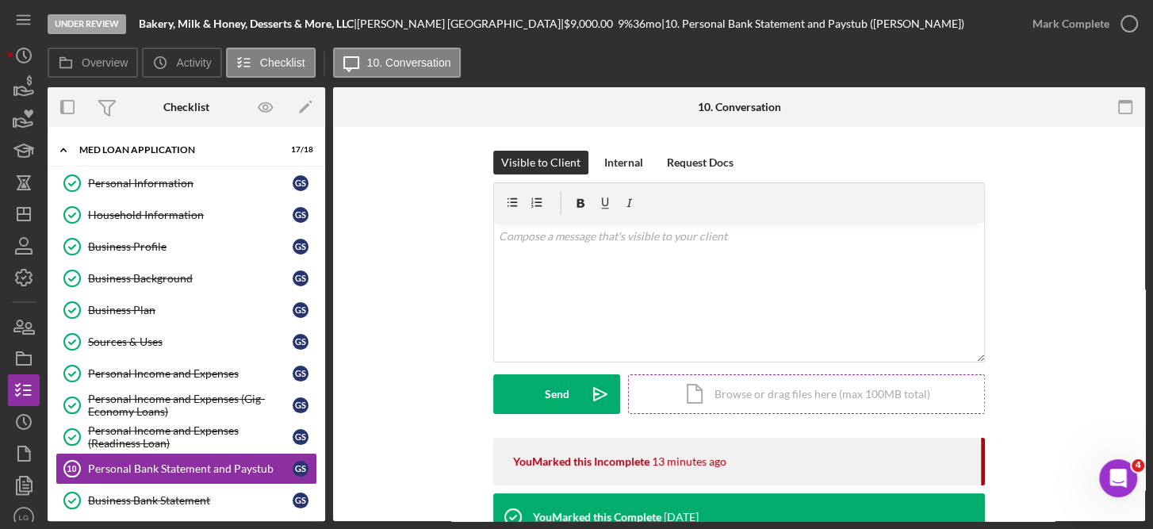
click at [755, 390] on div "Icon/Document Browse or drag files here (max 100MB total) Tap to choose files o…" at bounding box center [806, 394] width 357 height 40
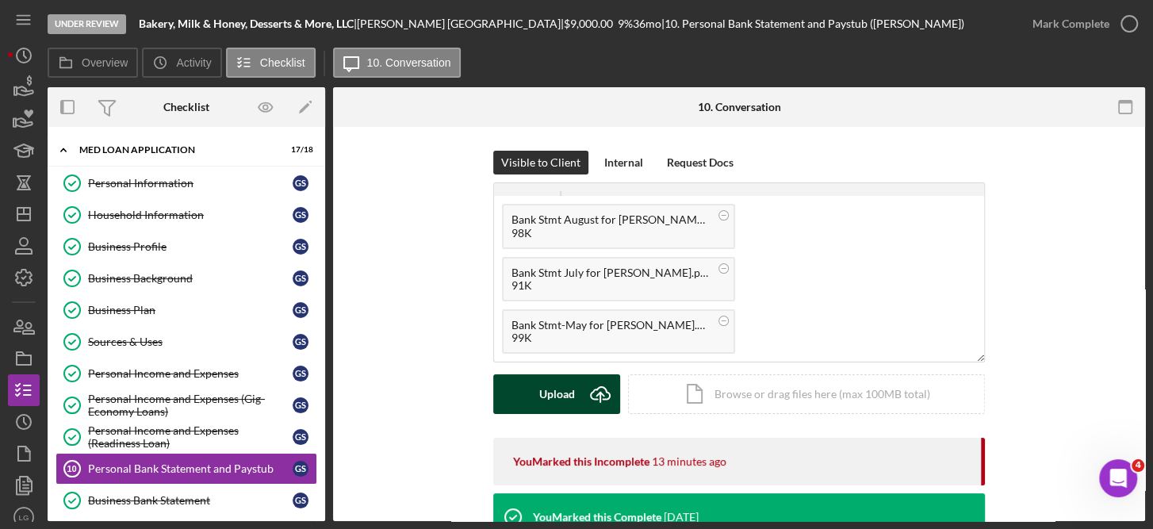
click at [572, 402] on button "Upload Icon/Upload" at bounding box center [556, 394] width 127 height 40
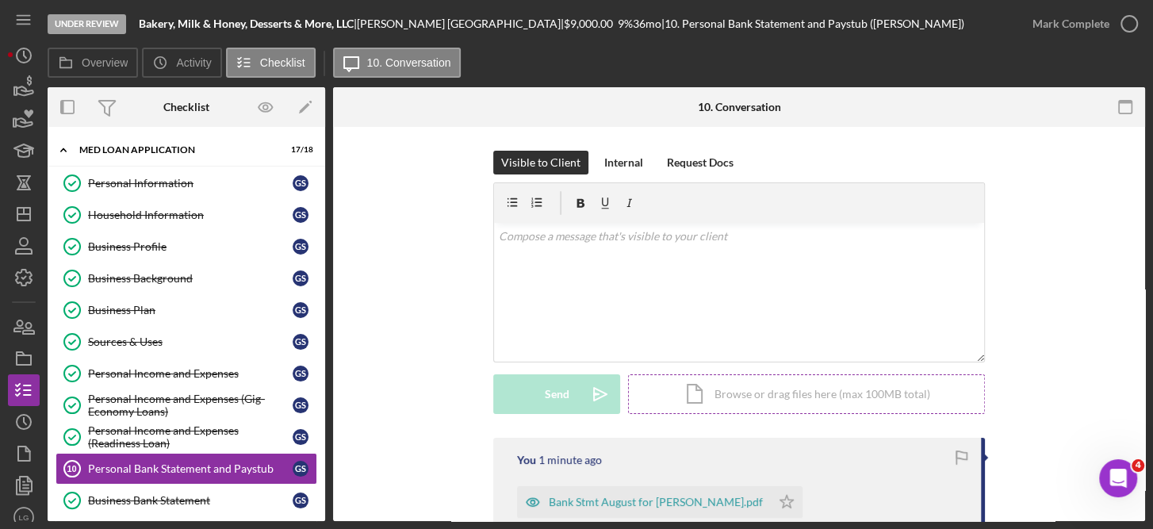
click at [793, 391] on div "Icon/Document Browse or drag files here (max 100MB total) Tap to choose files o…" at bounding box center [806, 394] width 357 height 40
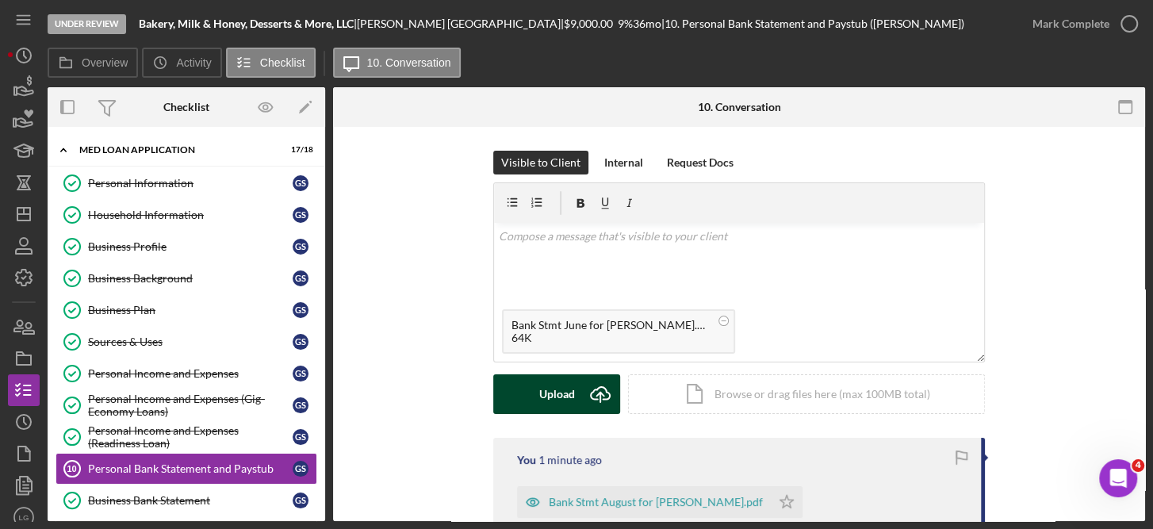
click at [559, 387] on div "Upload" at bounding box center [557, 394] width 36 height 40
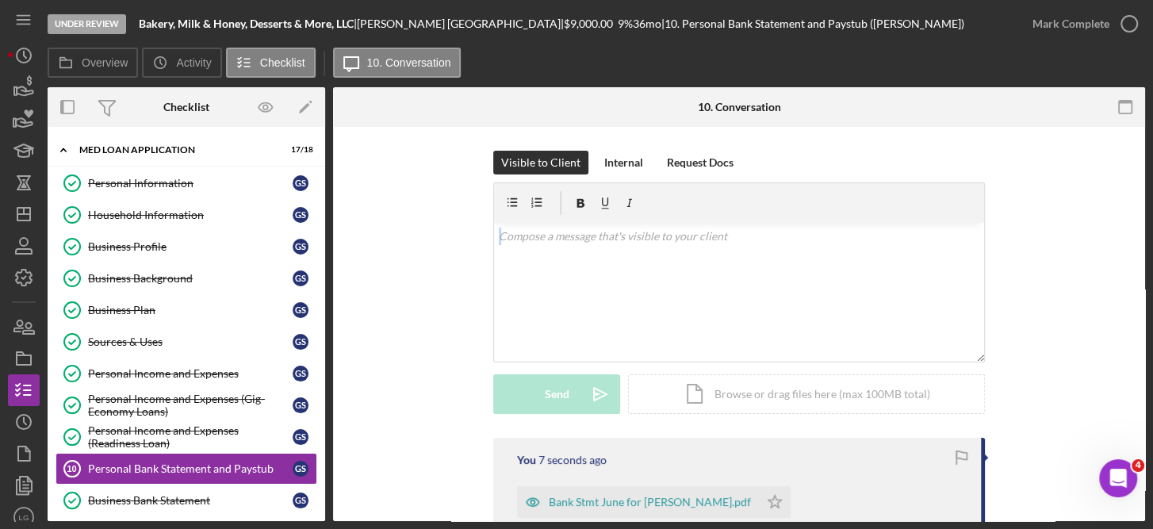
drag, startPoint x: 1145, startPoint y: 166, endPoint x: 1149, endPoint y: 256, distance: 90.4
click at [1149, 256] on div "Under Review Bakery, Milk & Honey, Desserts & More, LLC | [PERSON_NAME] | $9,00…" at bounding box center [576, 264] width 1153 height 529
drag, startPoint x: 1149, startPoint y: 256, endPoint x: 1138, endPoint y: 323, distance: 67.4
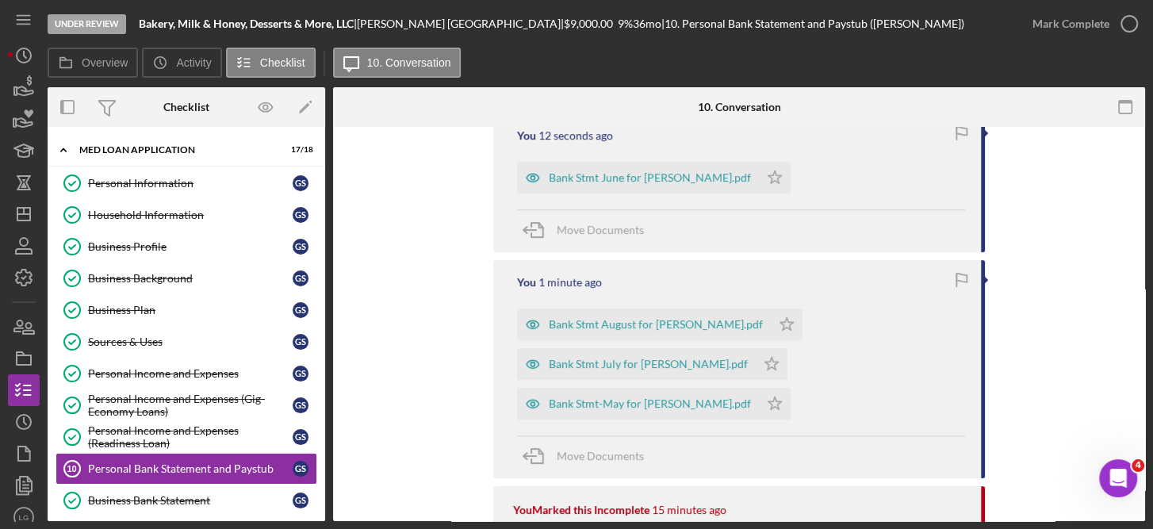
scroll to position [329, 0]
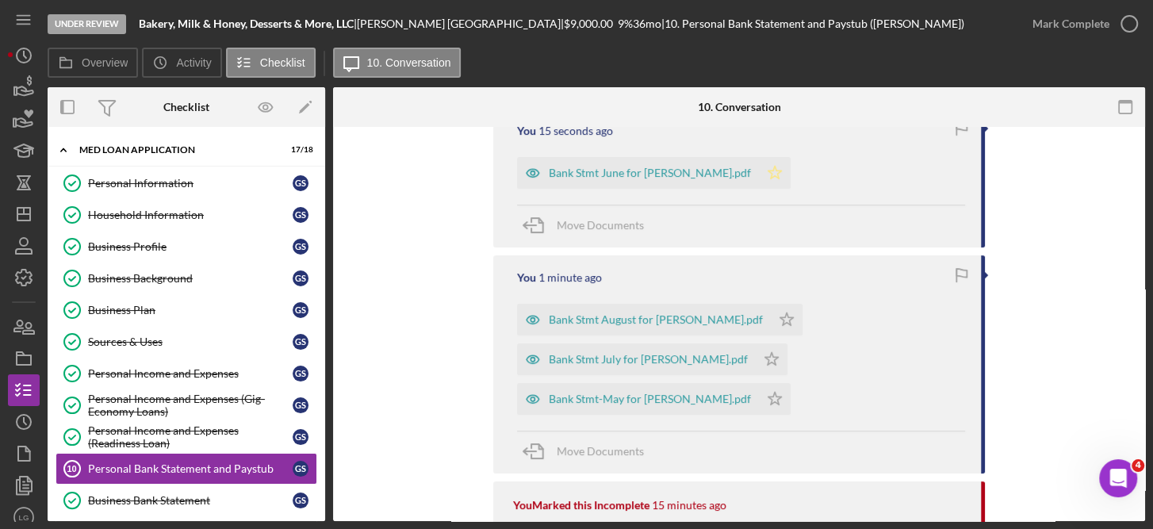
click at [759, 166] on icon "Icon/Star" at bounding box center [775, 173] width 32 height 32
click at [780, 319] on polygon "button" at bounding box center [786, 318] width 13 height 13
click at [755, 358] on icon "Icon/Star" at bounding box center [771, 359] width 32 height 32
click at [782, 392] on polygon "button" at bounding box center [774, 398] width 13 height 13
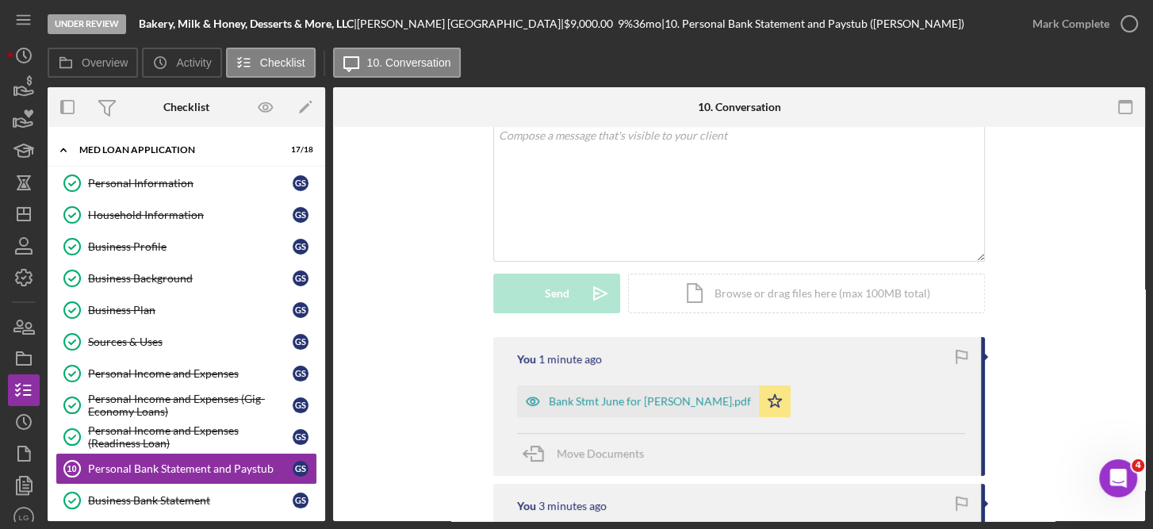
scroll to position [0, 0]
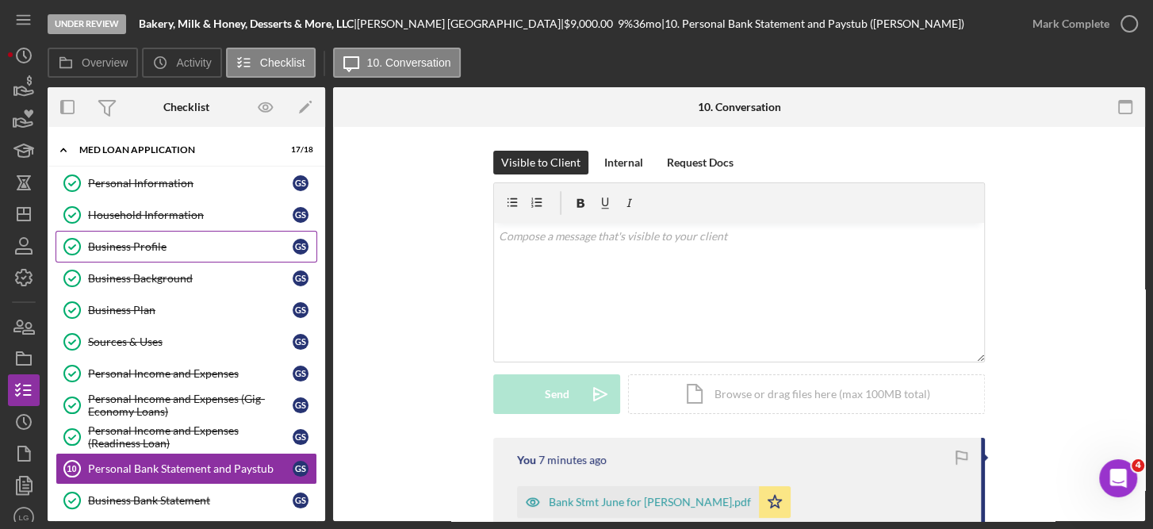
click at [158, 244] on div "Business Profile" at bounding box center [190, 246] width 205 height 13
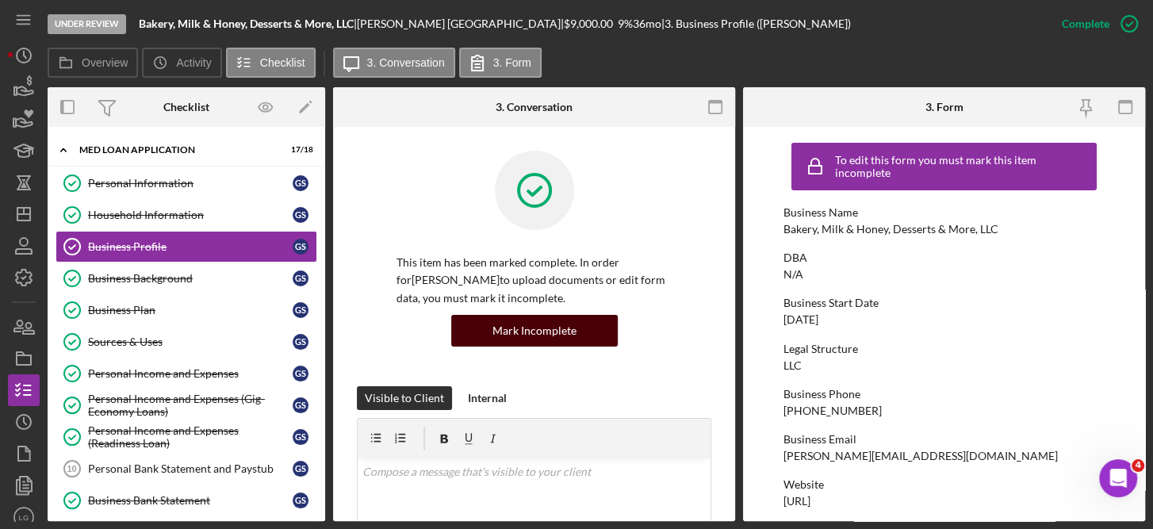
click at [563, 328] on div "Mark Incomplete" at bounding box center [534, 331] width 84 height 32
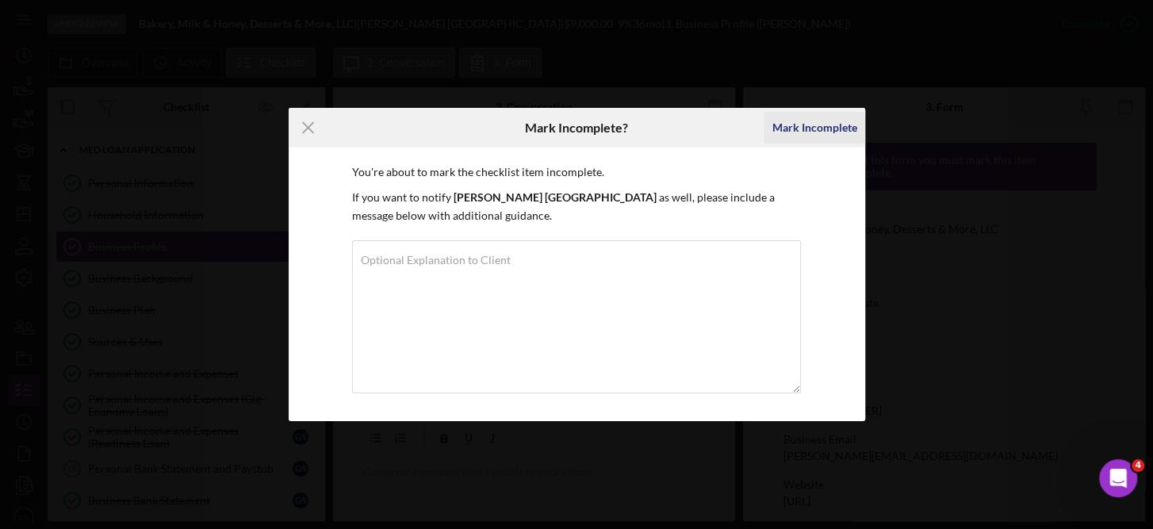
click at [816, 120] on div "Mark Incomplete" at bounding box center [813, 128] width 85 height 32
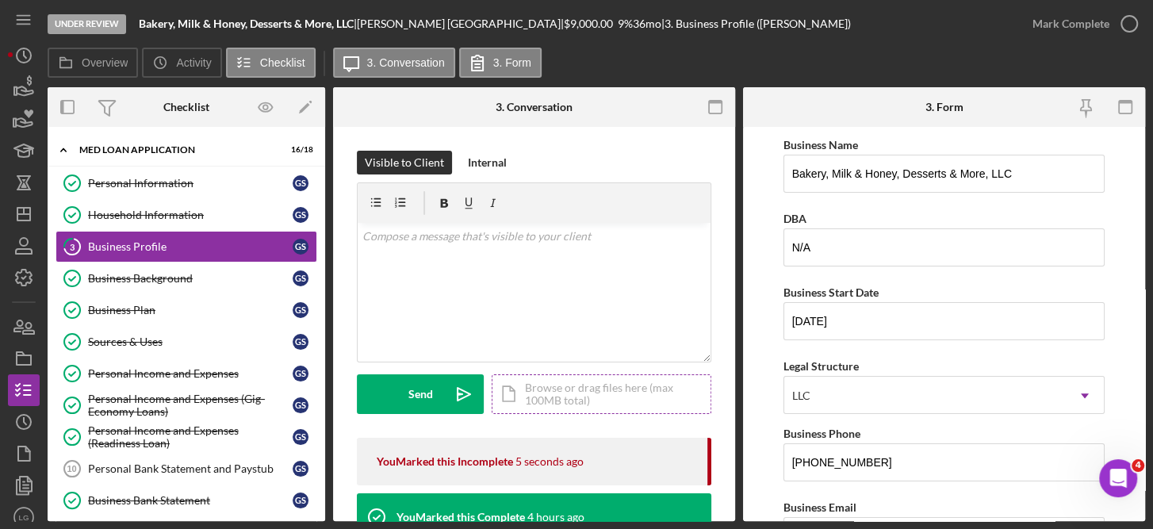
click at [594, 396] on div "Icon/Document Browse or drag files here (max 100MB total) Tap to choose files o…" at bounding box center [601, 394] width 220 height 40
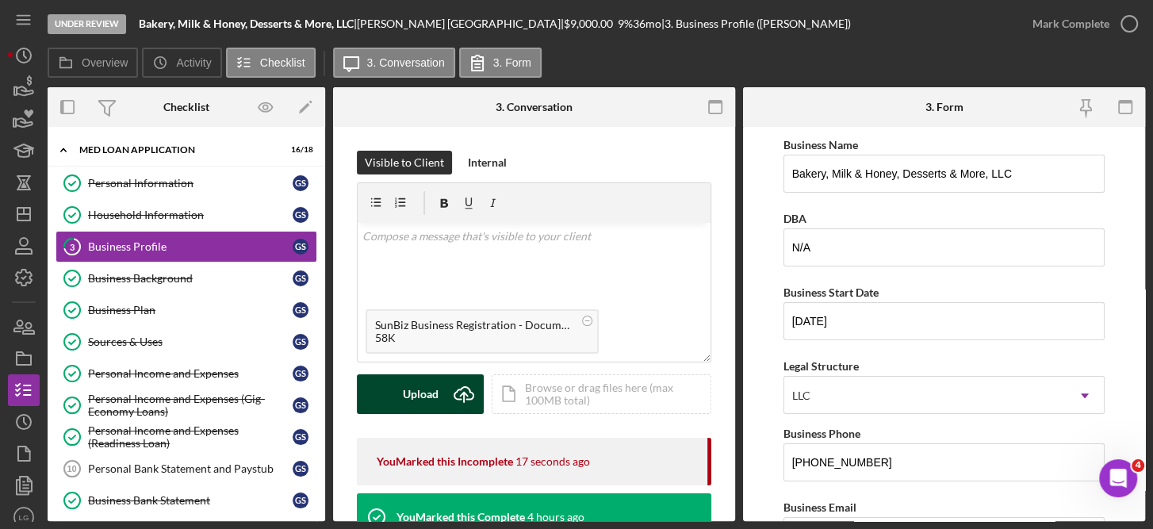
click at [423, 385] on div "Upload" at bounding box center [421, 394] width 36 height 40
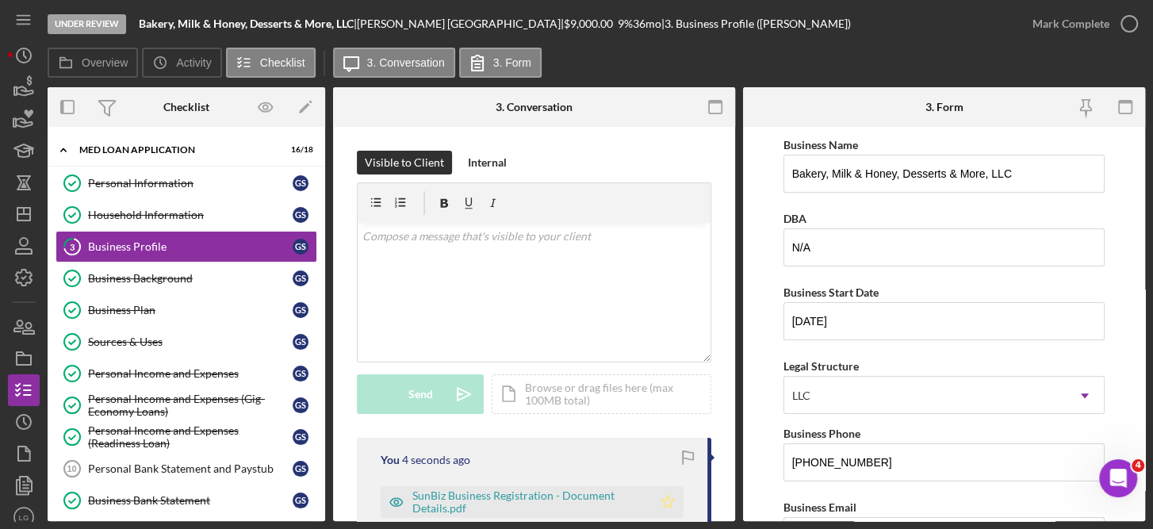
click at [667, 493] on icon "Icon/Star" at bounding box center [668, 502] width 32 height 32
click at [552, 392] on div "Icon/Document Browse or drag files here (max 100MB total) Tap to choose files o…" at bounding box center [601, 394] width 220 height 40
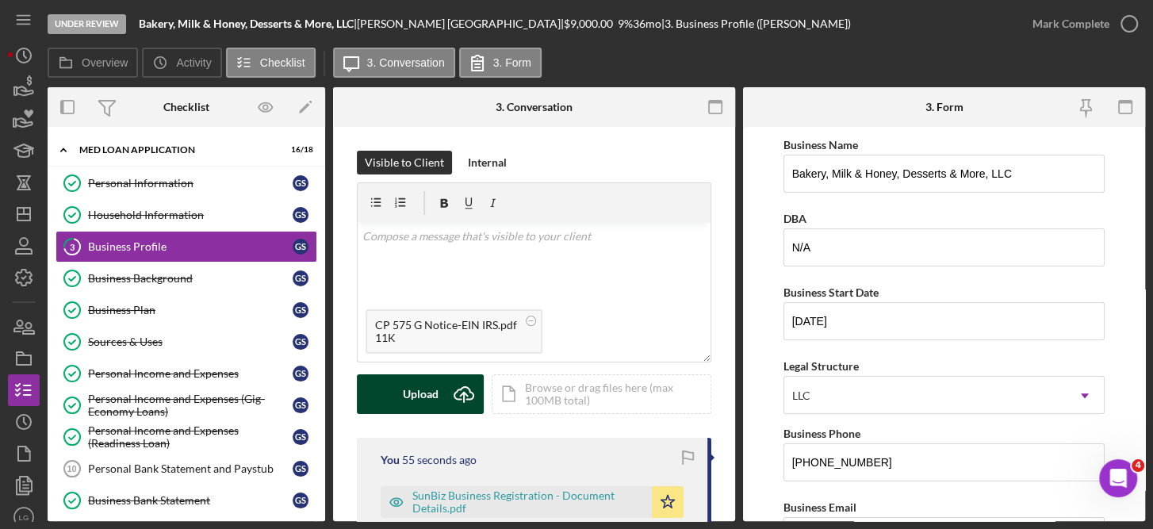
click at [426, 389] on div "Upload" at bounding box center [421, 394] width 36 height 40
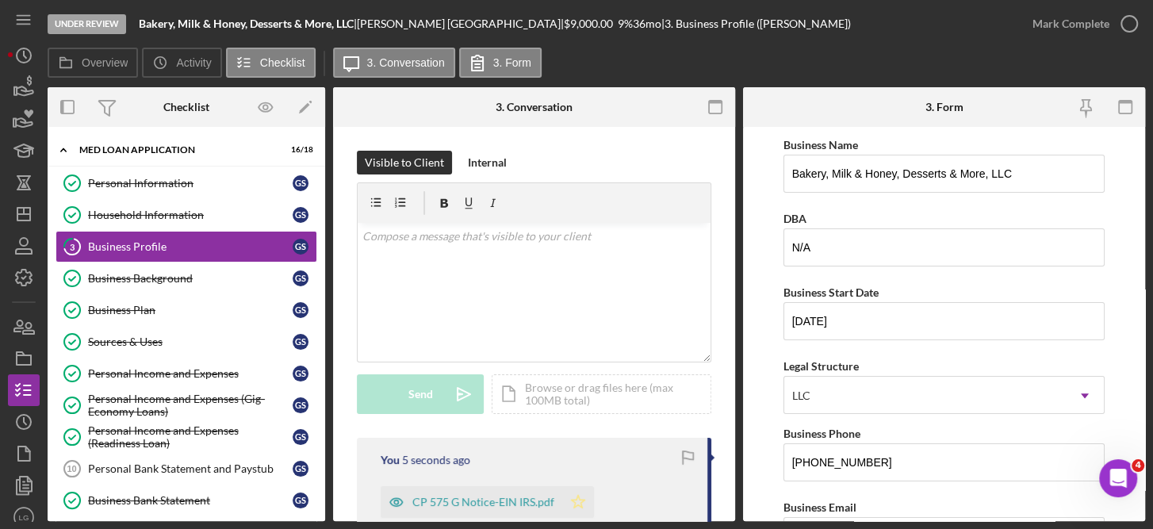
click at [574, 498] on polygon "button" at bounding box center [578, 501] width 13 height 13
click at [1125, 21] on icon "button" at bounding box center [1129, 24] width 40 height 40
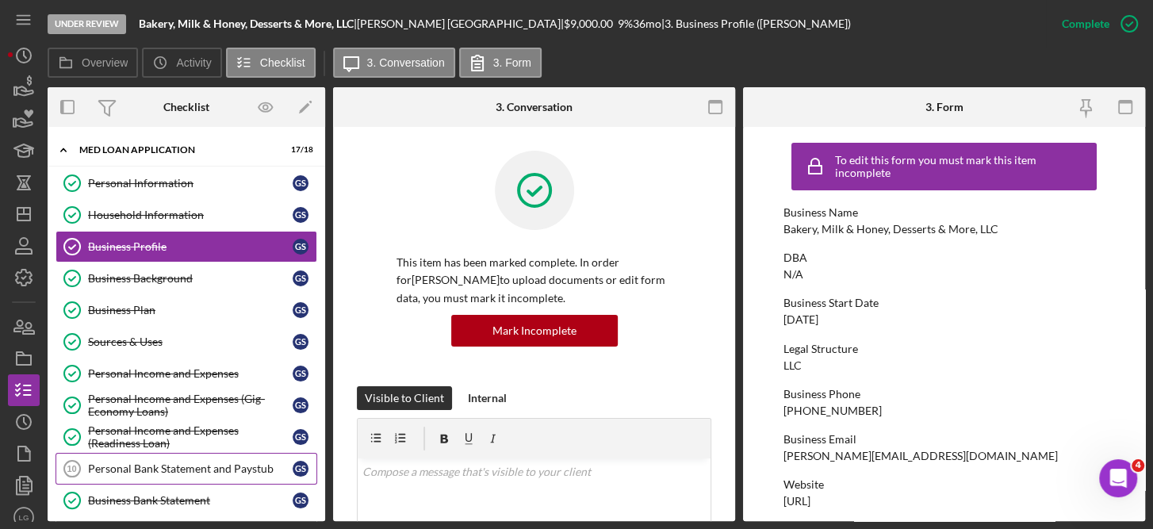
click at [243, 464] on div "Personal Bank Statement and Paystub" at bounding box center [190, 468] width 205 height 13
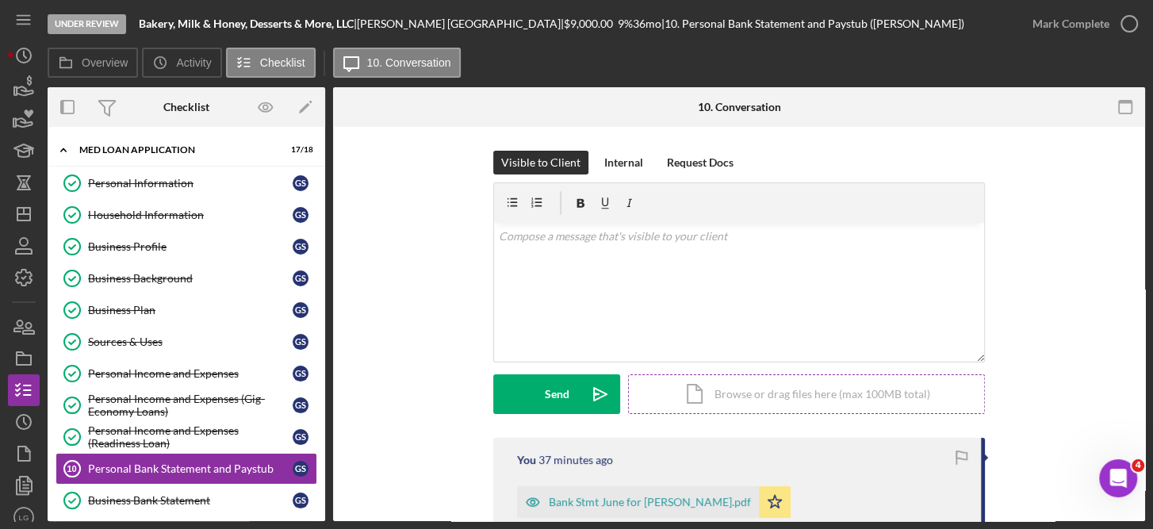
click at [786, 393] on div "Icon/Document Browse or drag files here (max 100MB total) Tap to choose files o…" at bounding box center [806, 394] width 357 height 40
click at [768, 394] on div "Icon/Document Browse or drag files here (max 100MB total) Tap to choose files o…" at bounding box center [806, 394] width 357 height 40
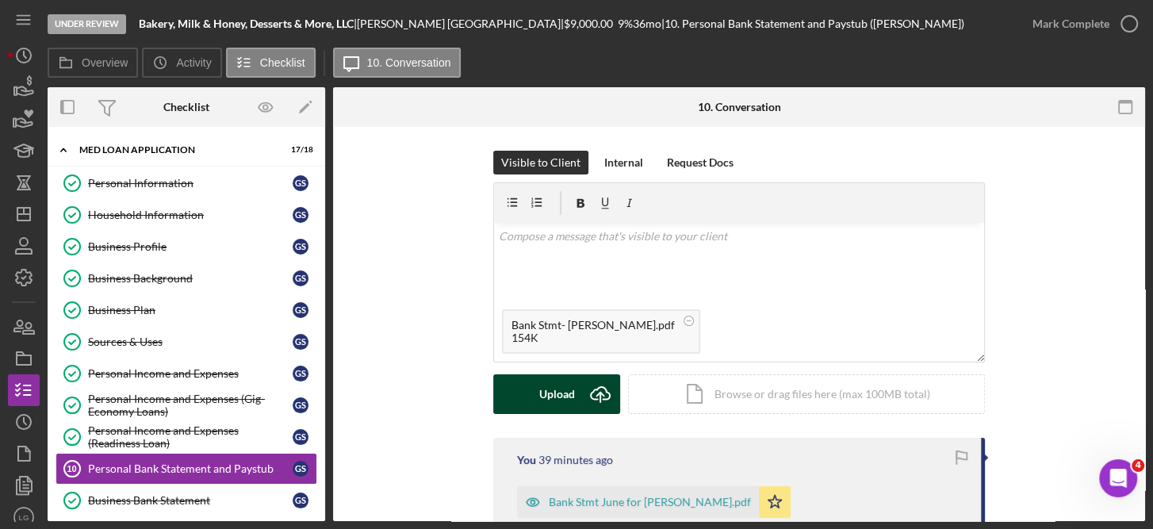
click at [588, 388] on icon "Icon/Upload" at bounding box center [600, 394] width 40 height 40
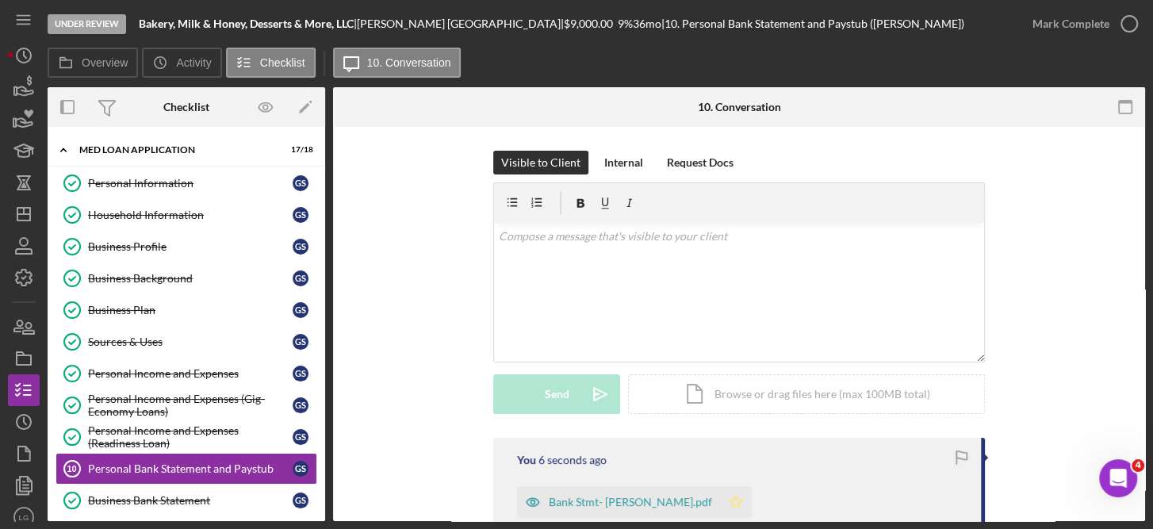
click at [743, 498] on polygon "button" at bounding box center [735, 501] width 13 height 13
click at [814, 392] on div "Icon/Document Browse or drag files here (max 100MB total) Tap to choose files o…" at bounding box center [806, 394] width 357 height 40
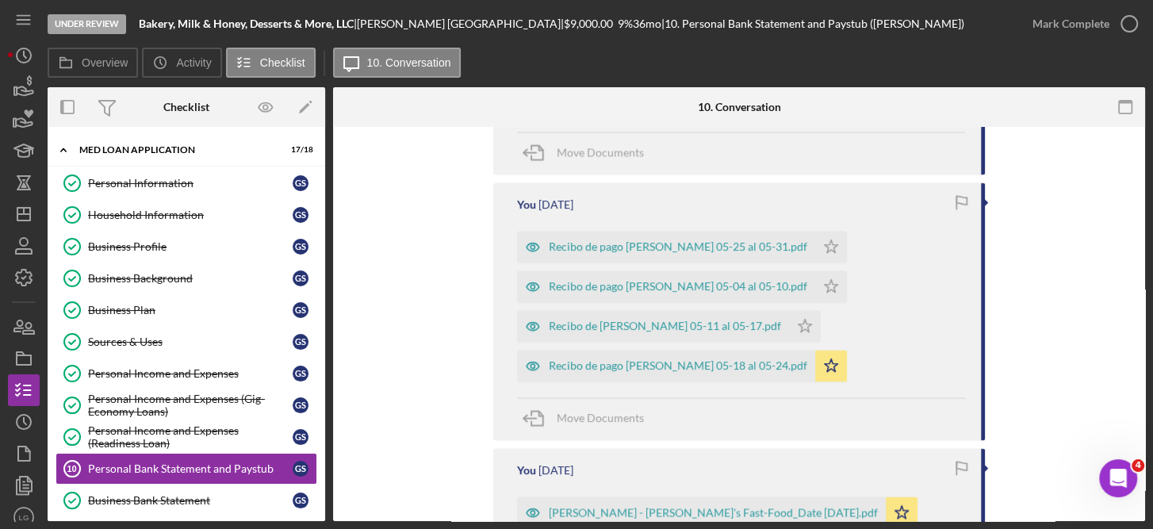
scroll to position [2021, 0]
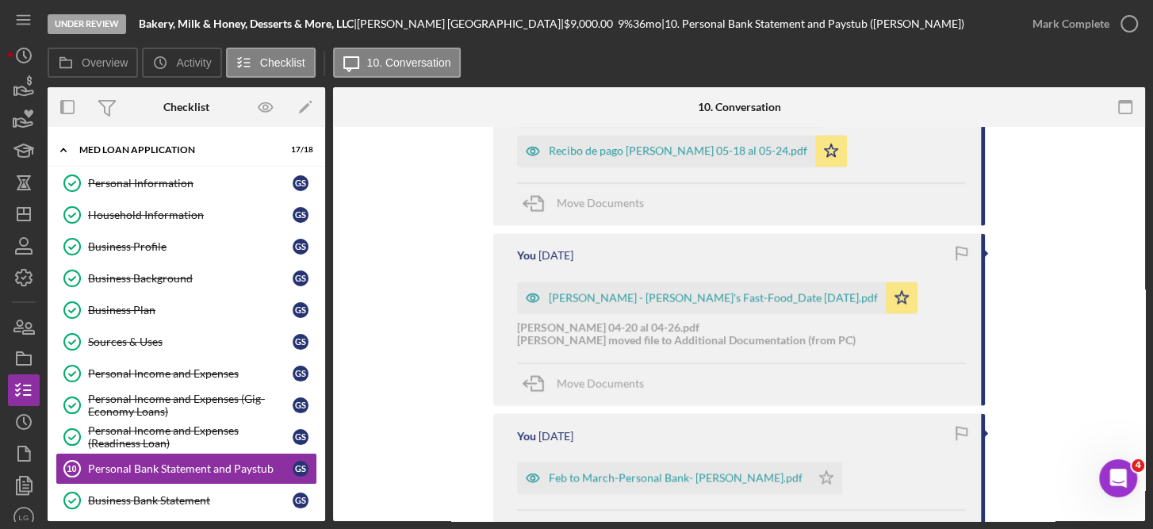
click at [897, 182] on div "Move Documents" at bounding box center [741, 203] width 448 height 43
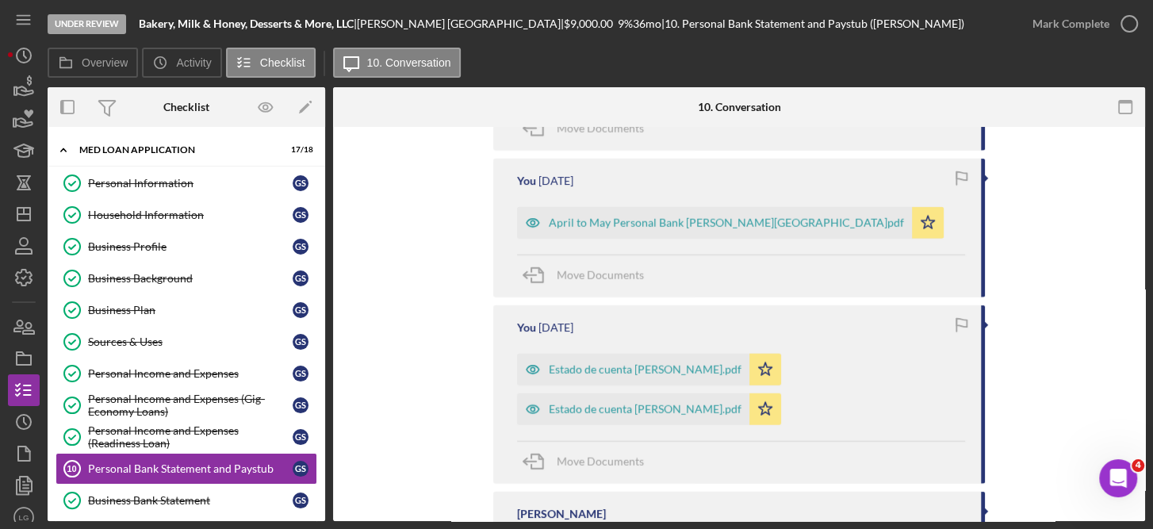
scroll to position [2820, 0]
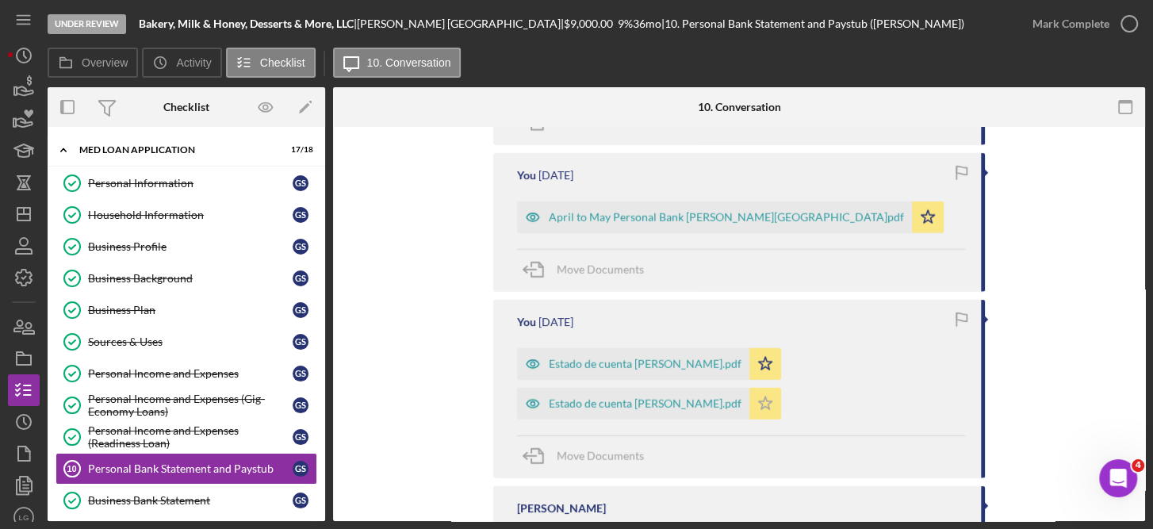
click at [768, 348] on icon "Icon/Star" at bounding box center [765, 364] width 32 height 32
click at [912, 201] on icon "Icon/Star" at bounding box center [928, 217] width 32 height 32
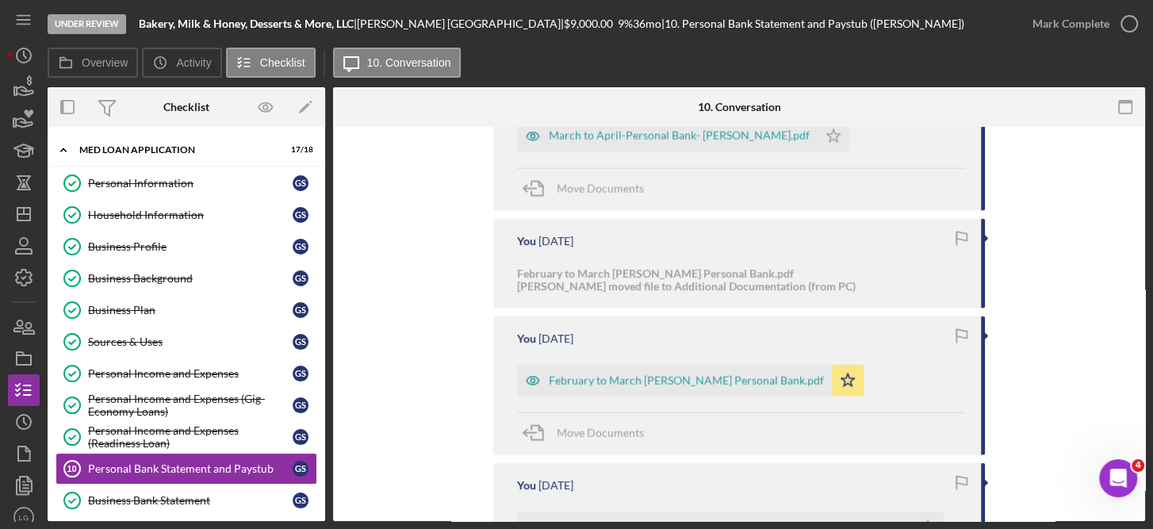
scroll to position [2503, 0]
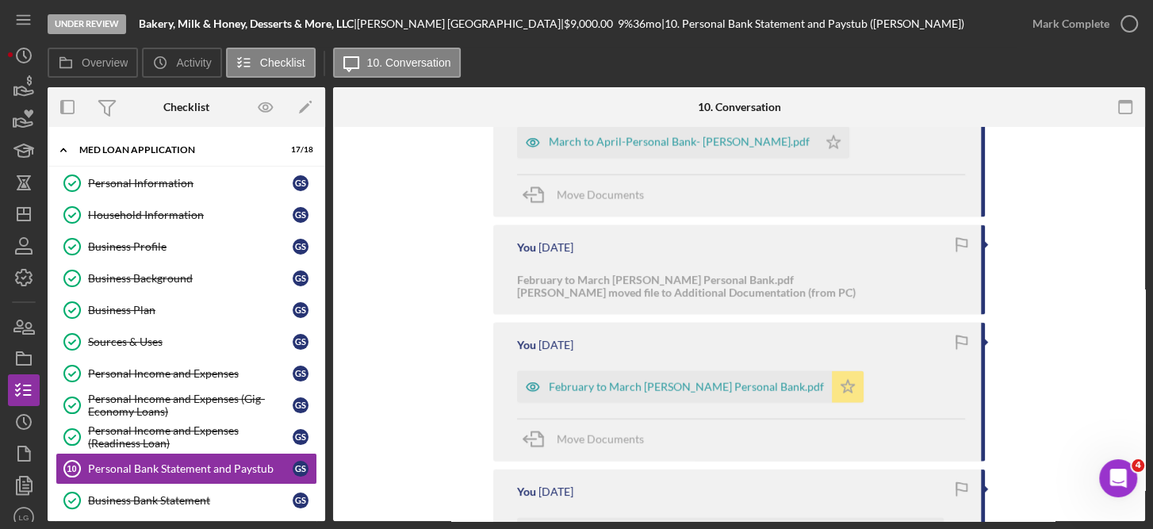
click at [832, 371] on icon "Icon/Star" at bounding box center [848, 387] width 32 height 32
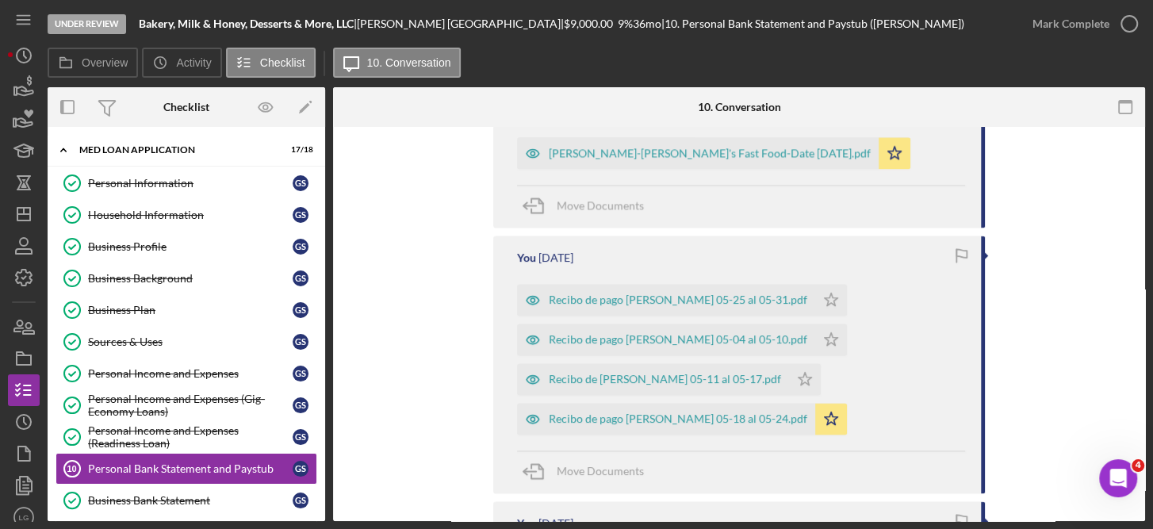
scroll to position [1749, 0]
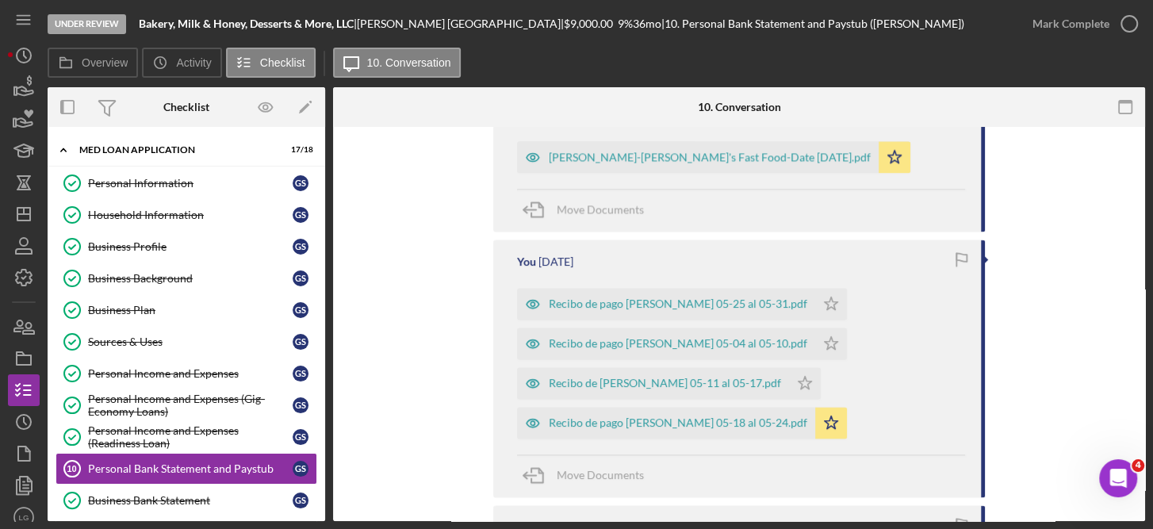
click at [419, 440] on div "You 10 minutes ago Bank Stmt- [PERSON_NAME].pdf Icon/Star Move Documents You 49…" at bounding box center [739, 210] width 764 height 3044
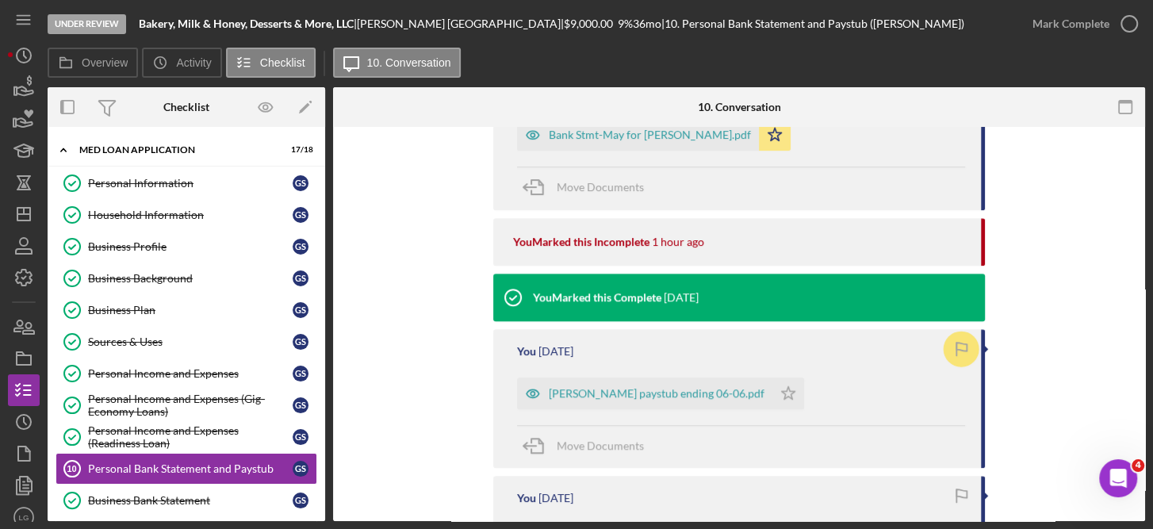
scroll to position [720, 0]
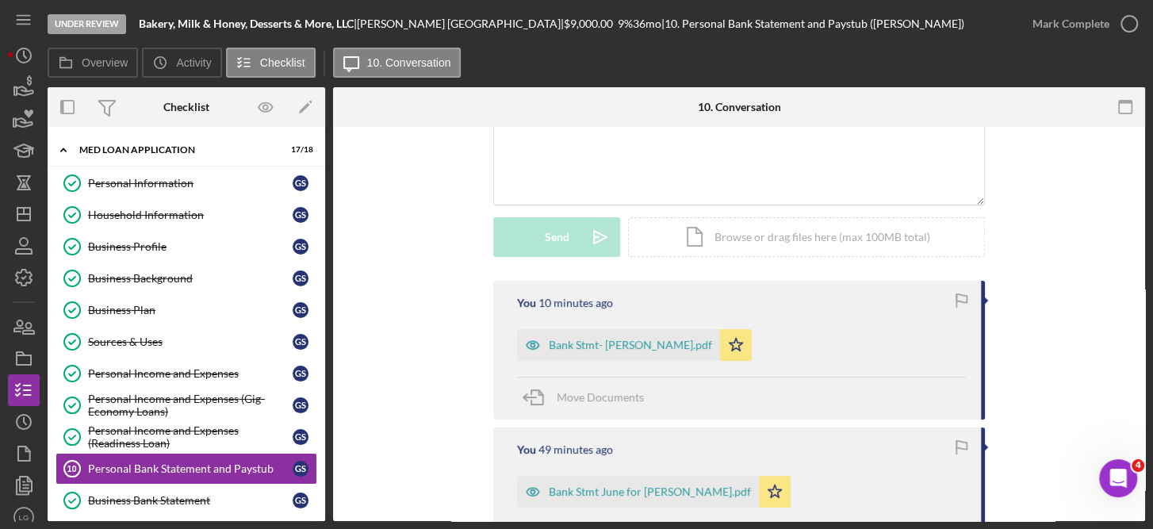
scroll to position [158, 0]
click at [804, 230] on div "Icon/Document Browse or drag files here (max 100MB total) Tap to choose files o…" at bounding box center [806, 236] width 357 height 40
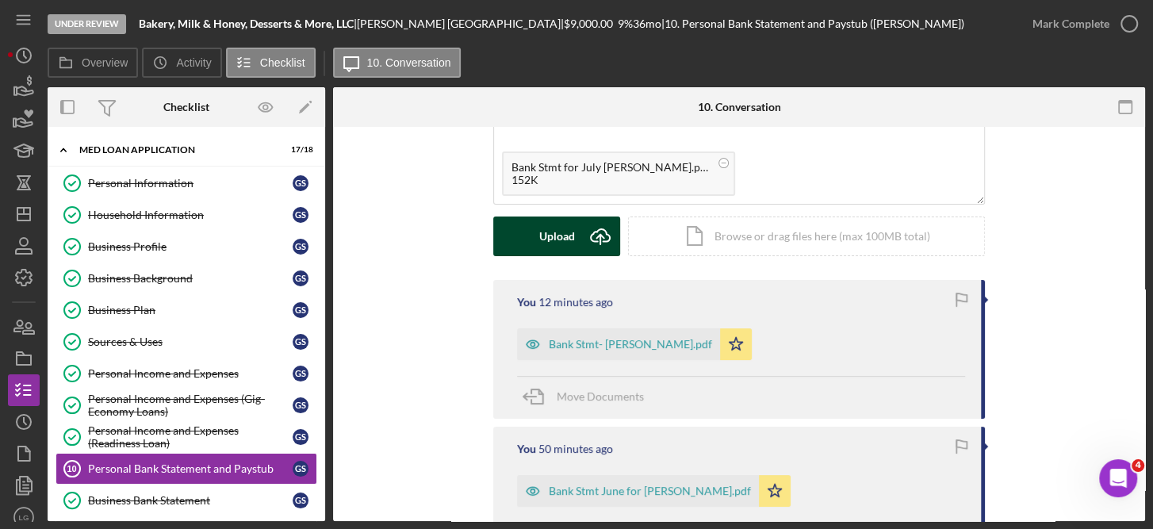
click at [562, 244] on div "Upload" at bounding box center [557, 236] width 36 height 40
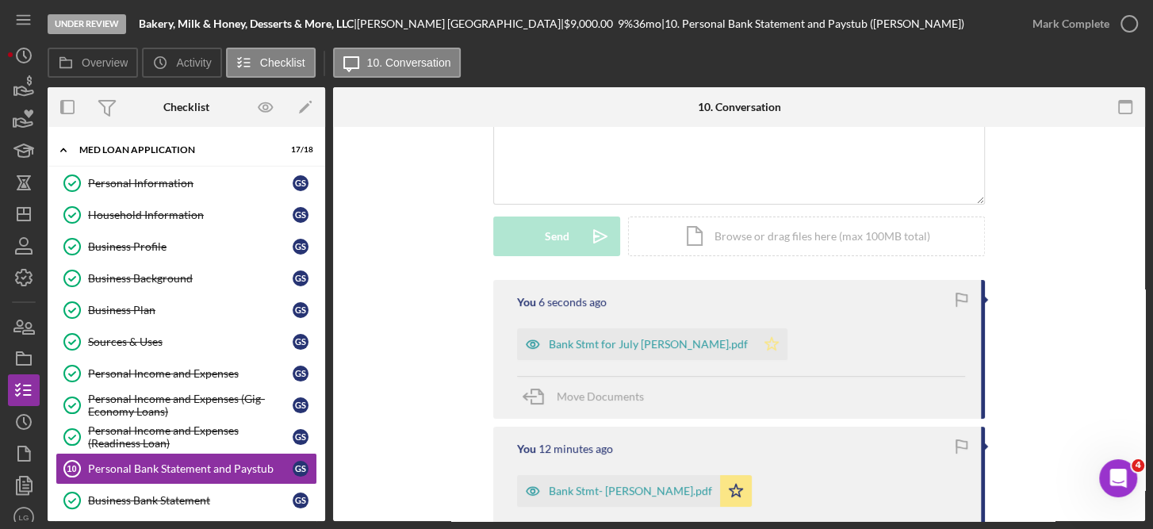
click at [755, 345] on icon "Icon/Star" at bounding box center [771, 344] width 32 height 32
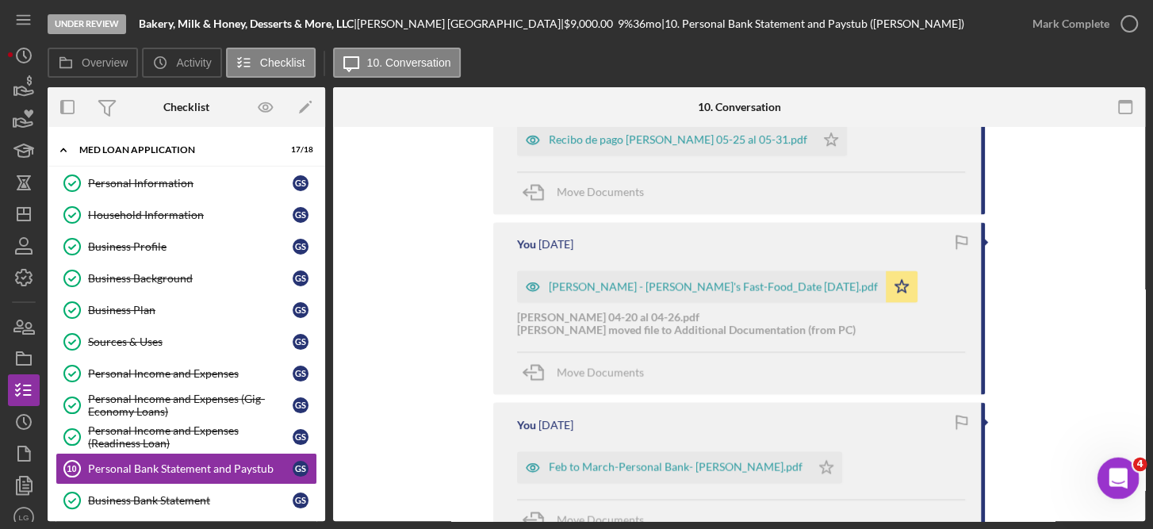
scroll to position [2178, 0]
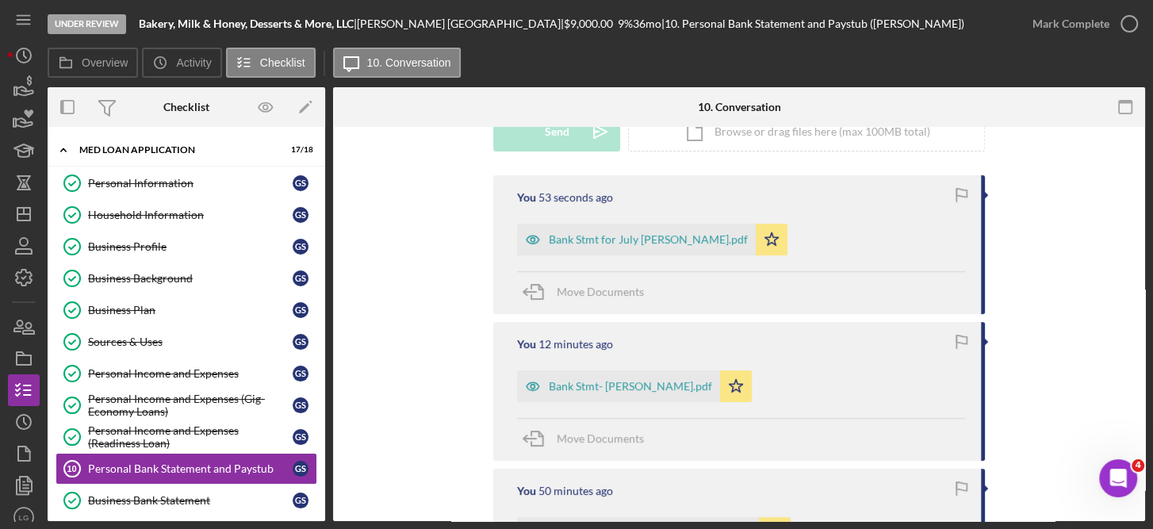
scroll to position [0, 0]
